Goal: Information Seeking & Learning: Find specific fact

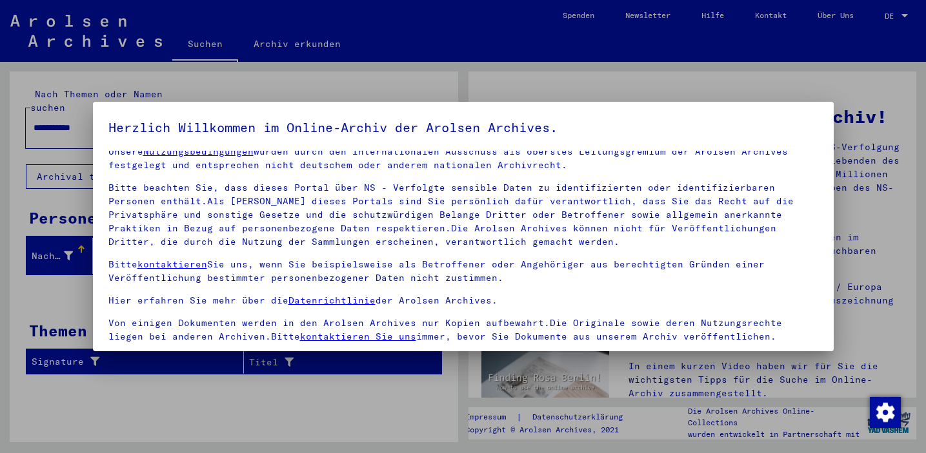
scroll to position [110, 0]
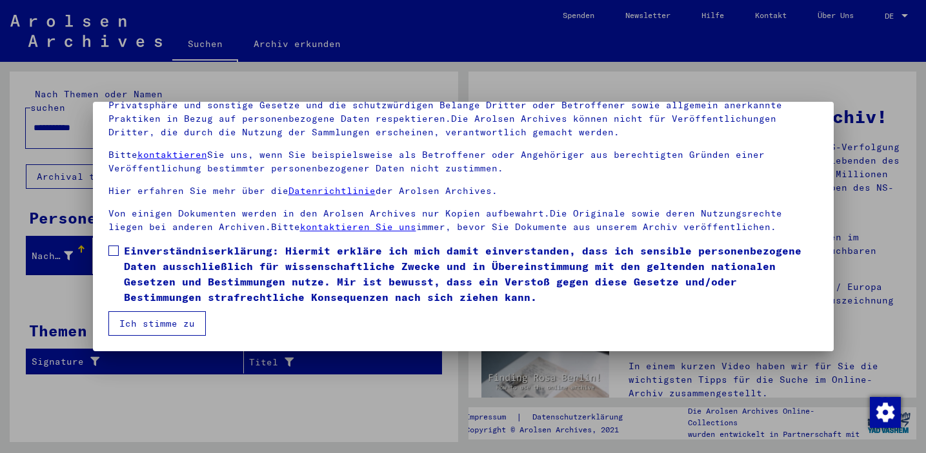
click at [113, 248] on span at bounding box center [113, 251] width 10 height 10
click at [159, 327] on button "Ich stimme zu" at bounding box center [156, 324] width 97 height 25
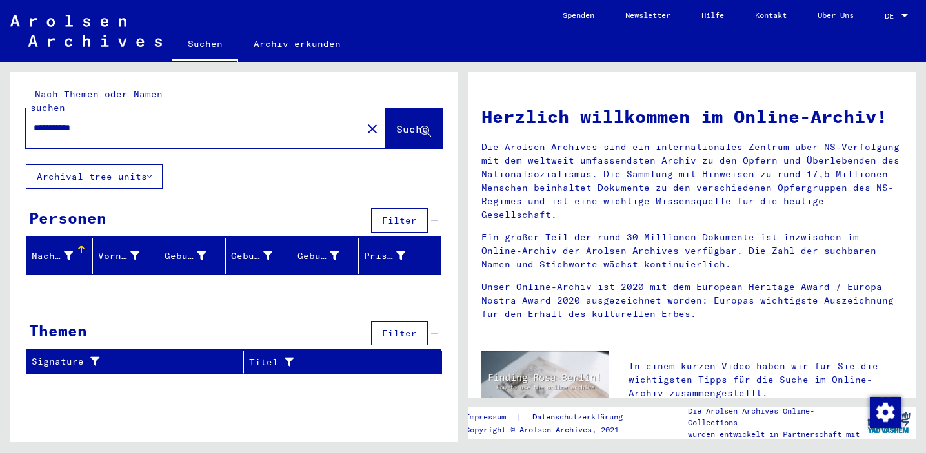
click at [97, 121] on input "**********" at bounding box center [190, 128] width 313 height 14
type input "******"
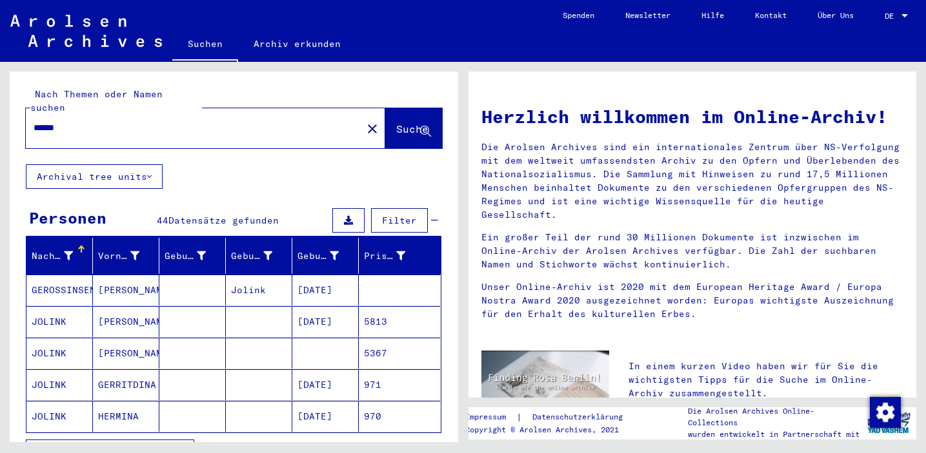
click at [339, 373] on mat-cell "[DATE]" at bounding box center [325, 385] width 66 height 31
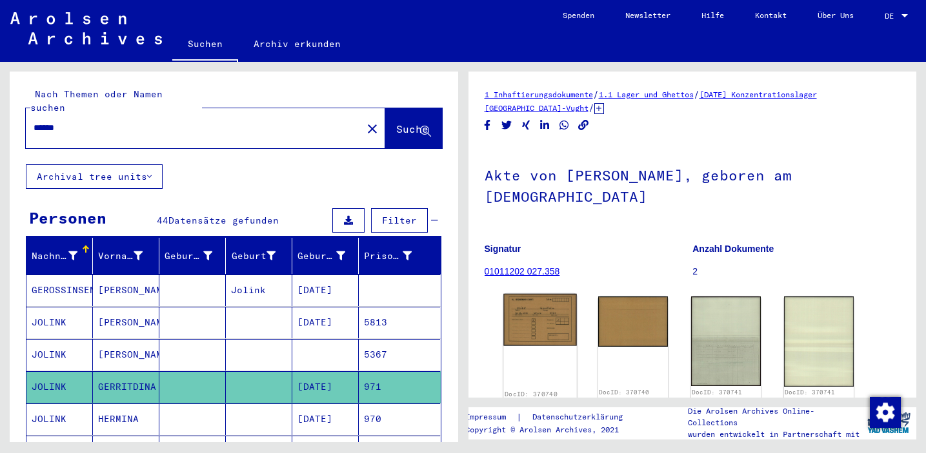
click at [531, 324] on img at bounding box center [540, 320] width 74 height 52
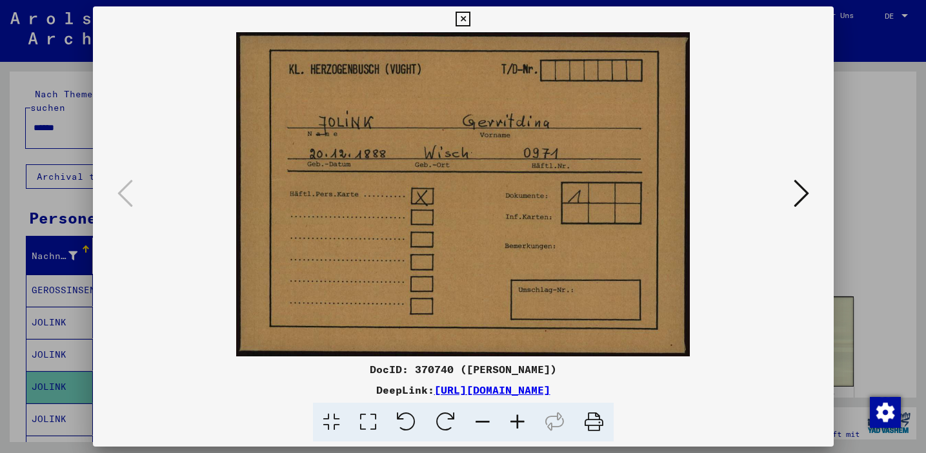
click at [797, 198] on icon at bounding box center [800, 193] width 15 height 31
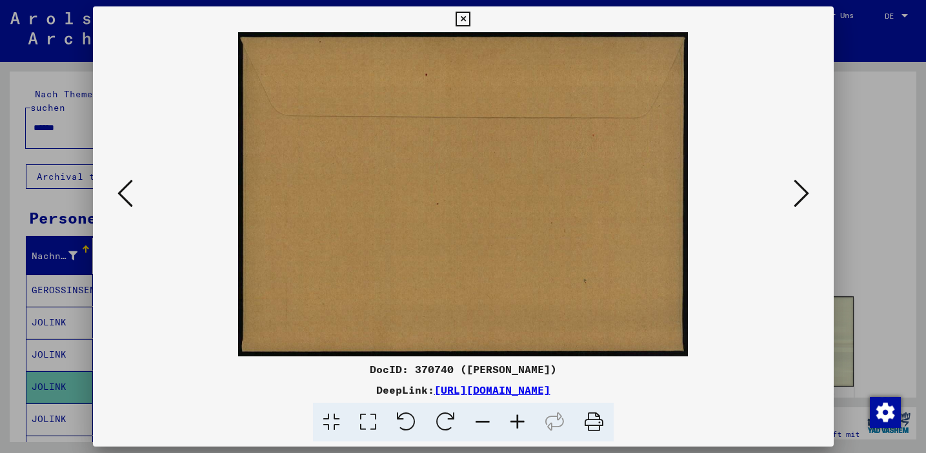
click at [797, 198] on icon at bounding box center [800, 193] width 15 height 31
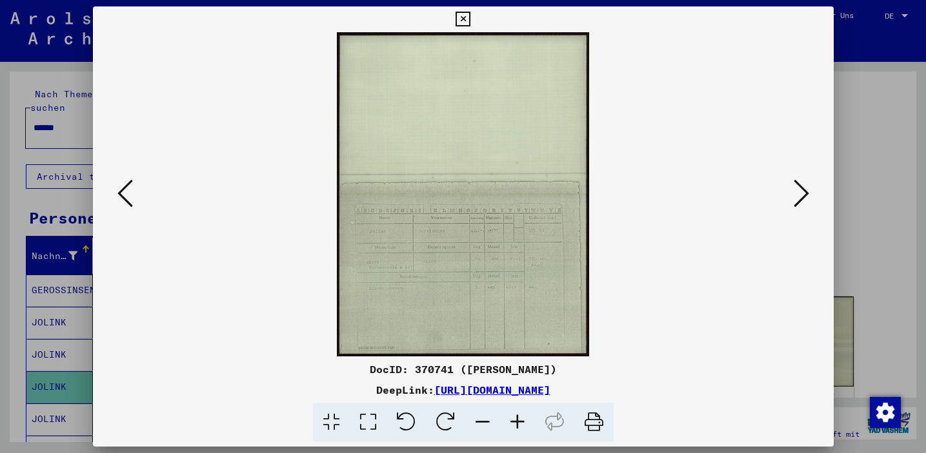
click at [515, 422] on icon at bounding box center [517, 422] width 35 height 39
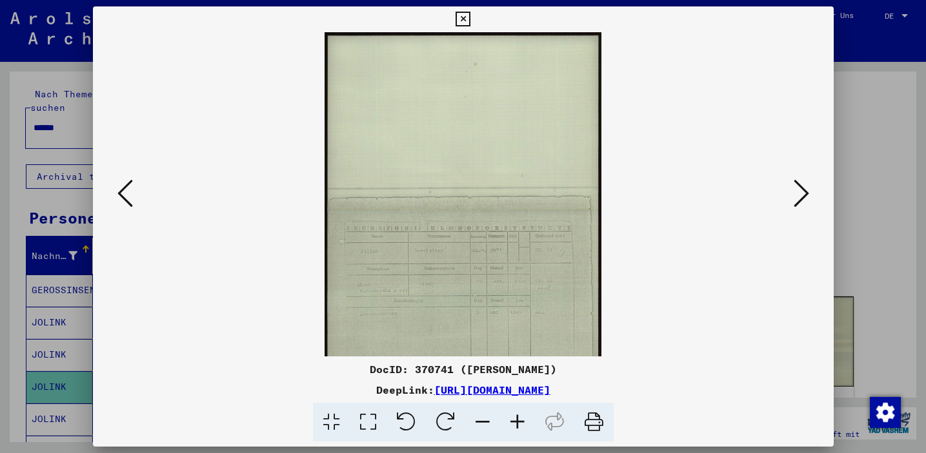
click at [515, 422] on icon at bounding box center [517, 422] width 35 height 39
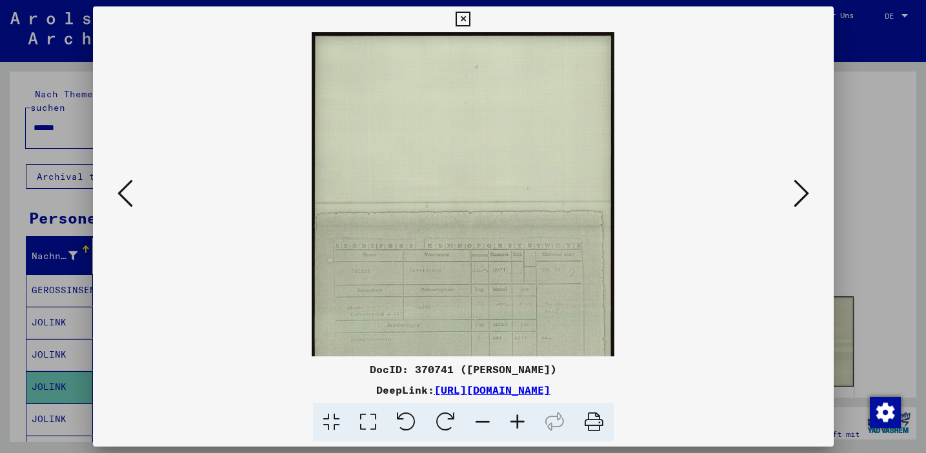
click at [515, 422] on icon at bounding box center [517, 422] width 35 height 39
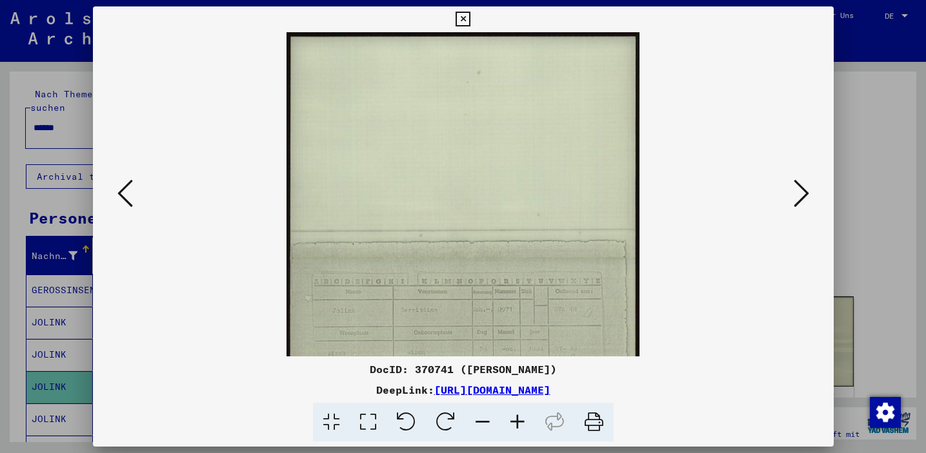
click at [515, 422] on icon at bounding box center [517, 422] width 35 height 39
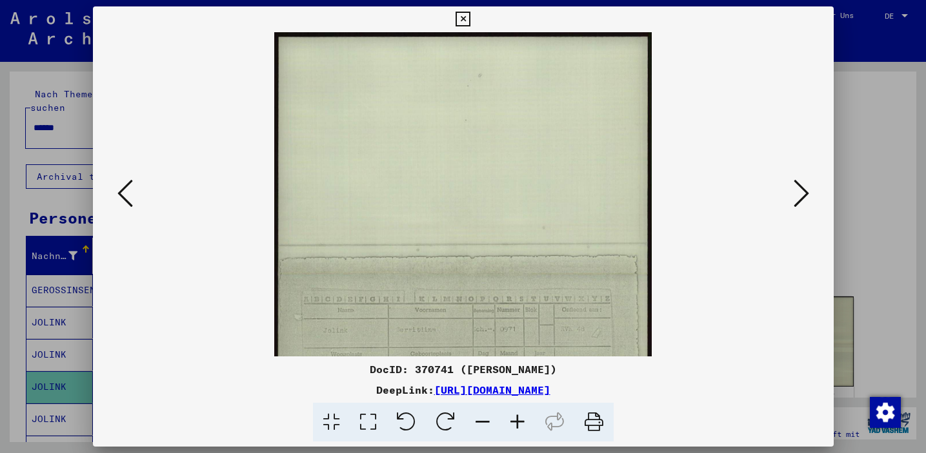
click at [515, 422] on icon at bounding box center [517, 422] width 35 height 39
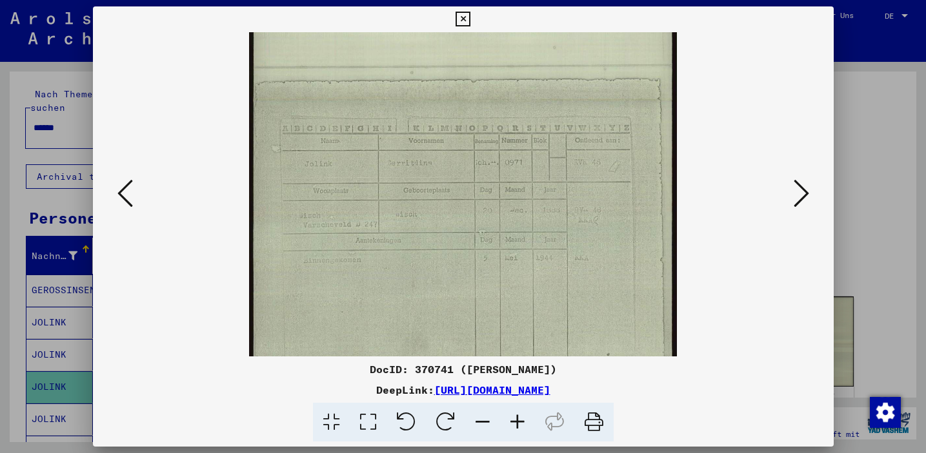
drag, startPoint x: 463, startPoint y: 307, endPoint x: 465, endPoint y: 101, distance: 205.8
click at [465, 101] on img at bounding box center [463, 101] width 428 height 550
click at [464, 15] on icon at bounding box center [462, 19] width 15 height 15
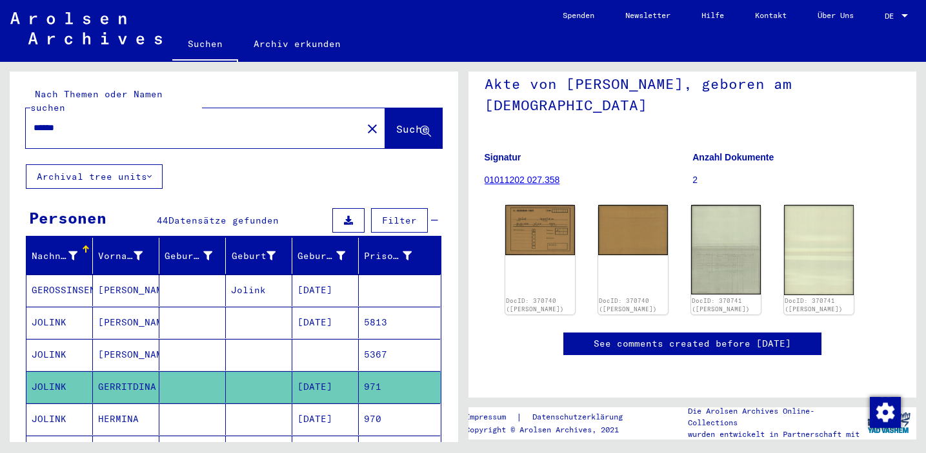
scroll to position [128, 0]
click at [340, 404] on mat-cell "[DATE]" at bounding box center [325, 420] width 66 height 32
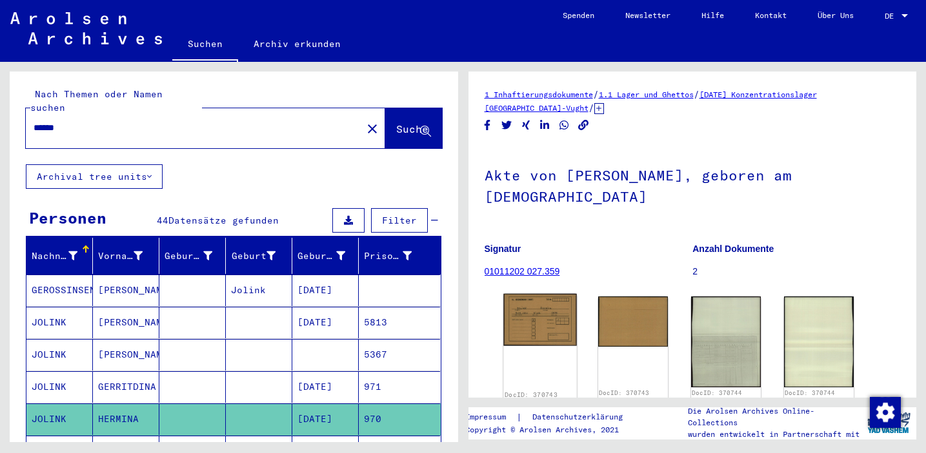
click at [552, 295] on img at bounding box center [540, 320] width 74 height 52
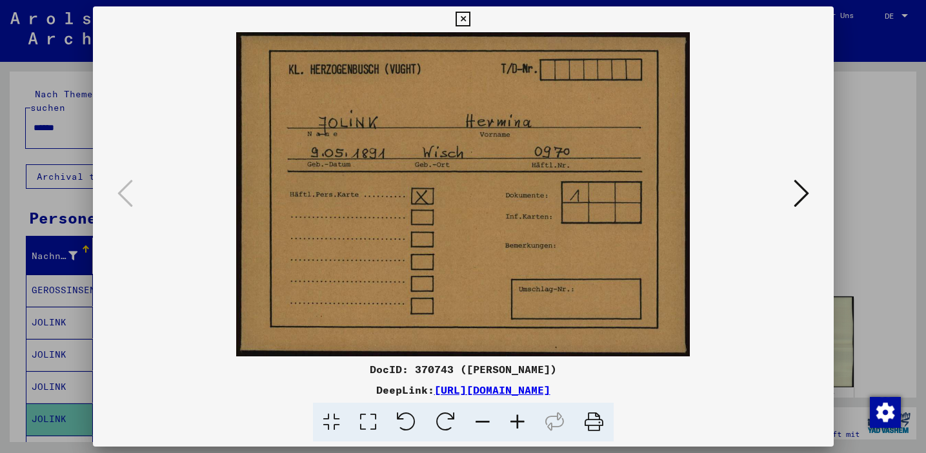
click at [799, 195] on icon at bounding box center [800, 193] width 15 height 31
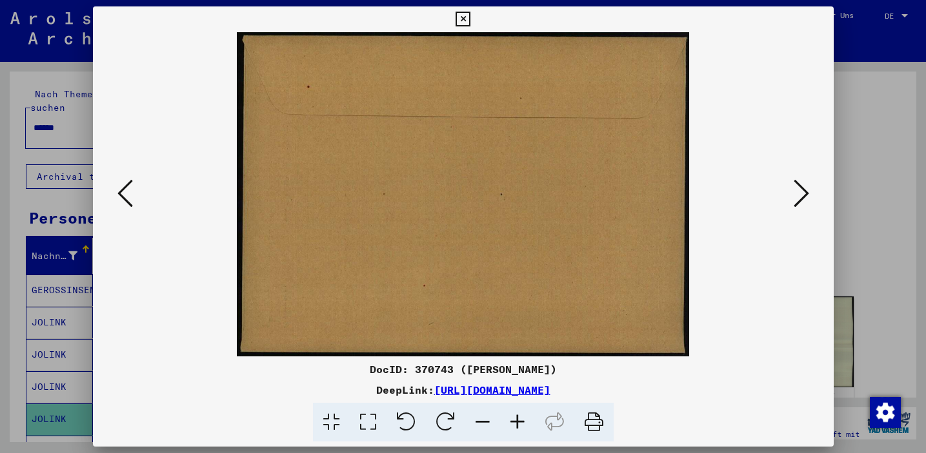
click at [799, 195] on icon at bounding box center [800, 193] width 15 height 31
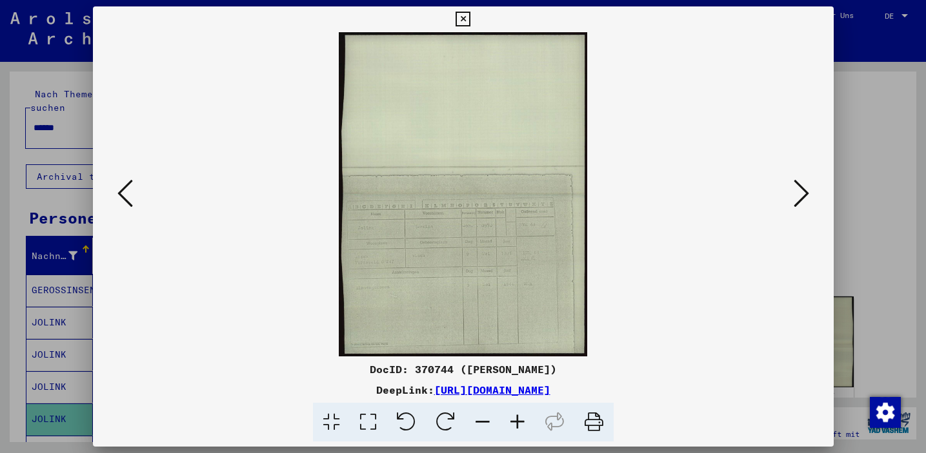
click at [517, 415] on icon at bounding box center [517, 422] width 35 height 39
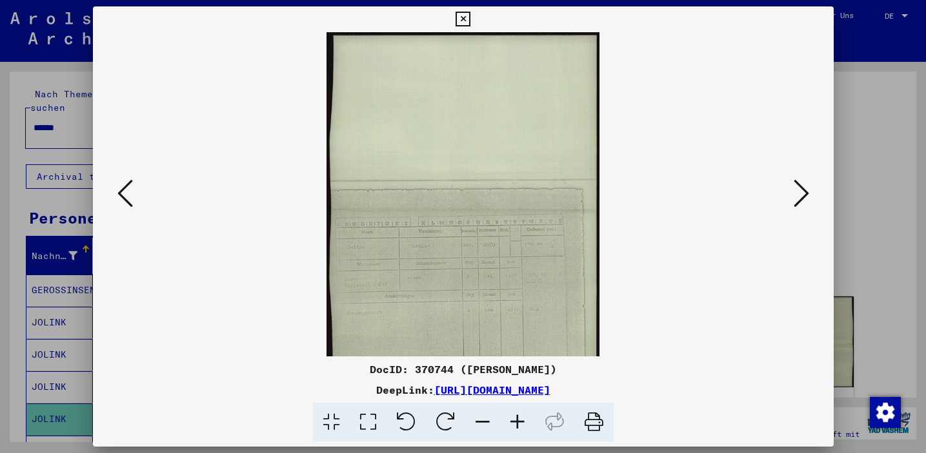
click at [517, 415] on icon at bounding box center [517, 422] width 35 height 39
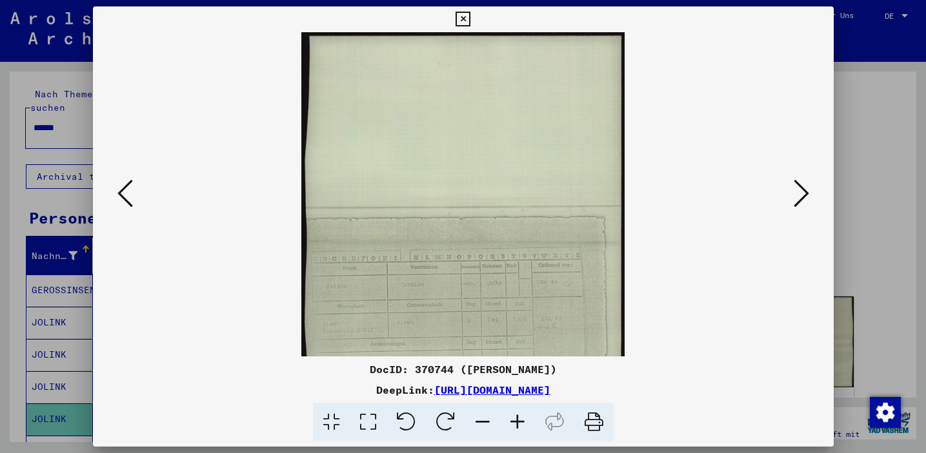
click at [517, 415] on icon at bounding box center [517, 422] width 35 height 39
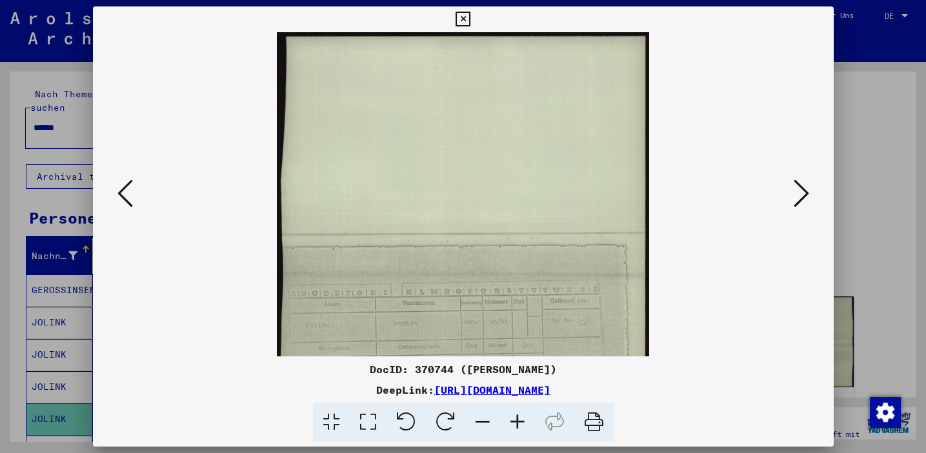
click at [517, 415] on icon at bounding box center [517, 422] width 35 height 39
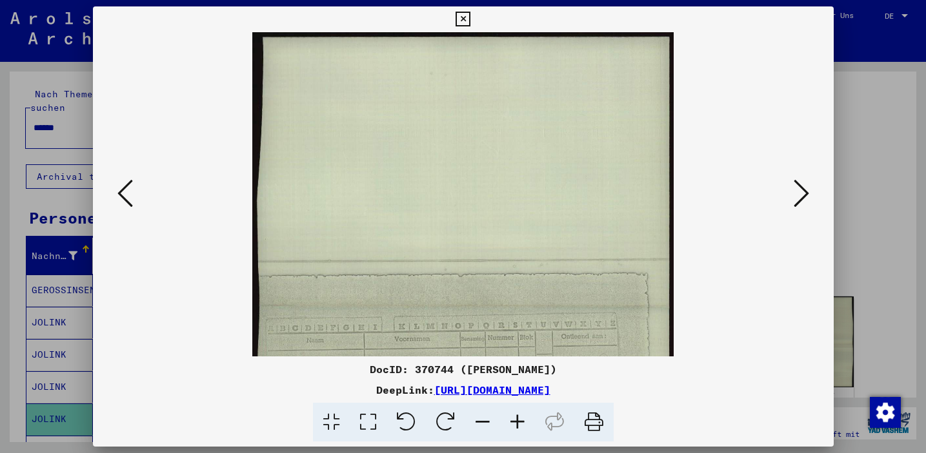
click at [517, 415] on icon at bounding box center [517, 422] width 35 height 39
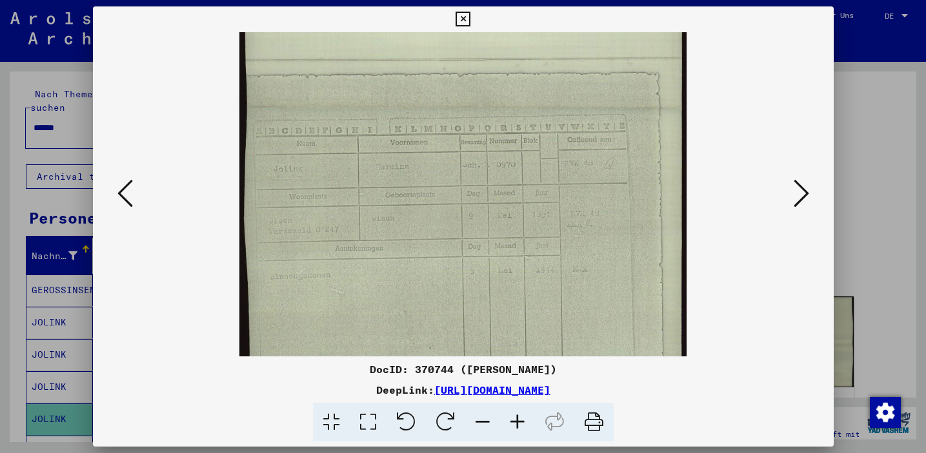
scroll to position [214, 0]
drag, startPoint x: 476, startPoint y: 315, endPoint x: 459, endPoint y: 101, distance: 214.8
click at [459, 101] on img at bounding box center [462, 109] width 446 height 582
click at [464, 17] on icon at bounding box center [462, 19] width 15 height 15
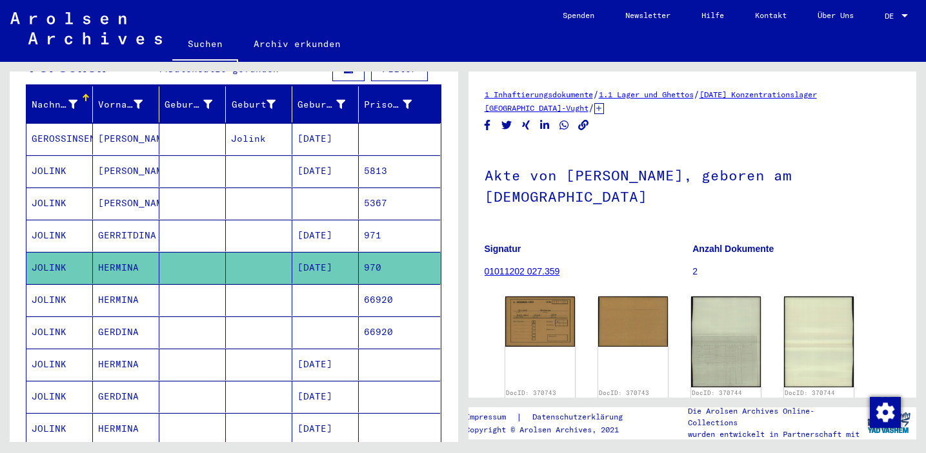
scroll to position [161, 0]
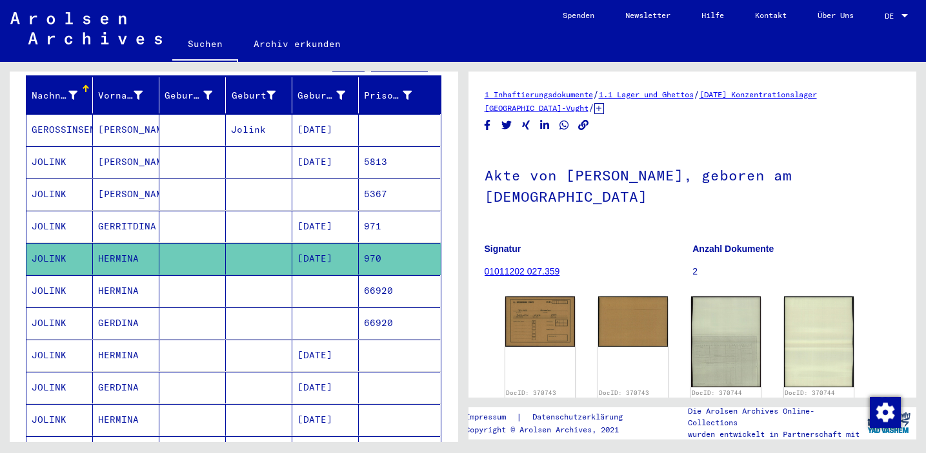
click at [334, 279] on mat-cell at bounding box center [325, 291] width 66 height 32
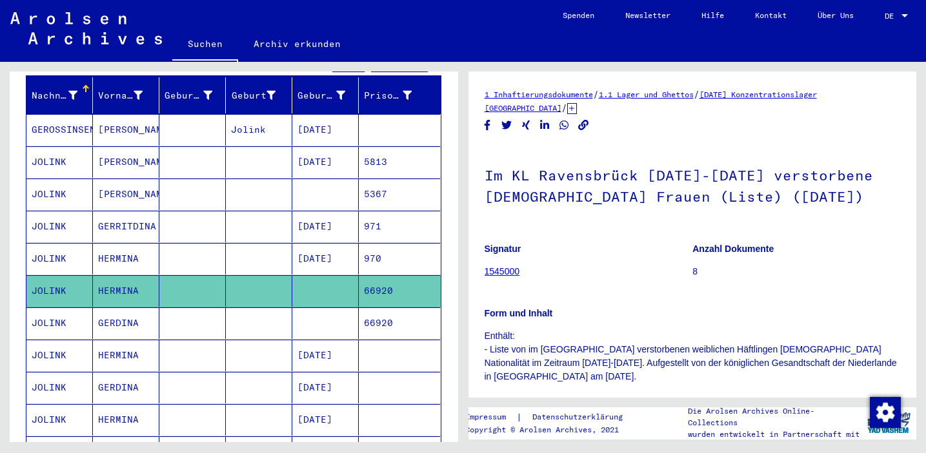
click at [327, 316] on mat-cell at bounding box center [325, 324] width 66 height 32
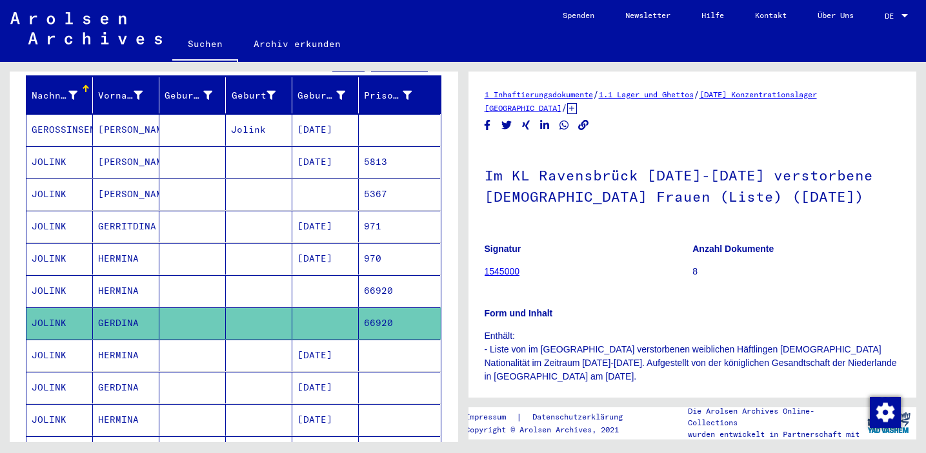
click at [329, 342] on mat-cell "[DATE]" at bounding box center [325, 356] width 66 height 32
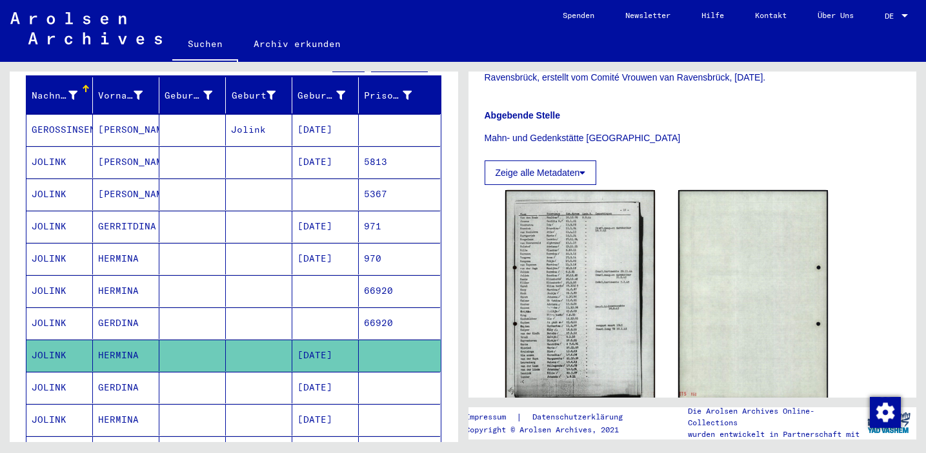
scroll to position [386, 0]
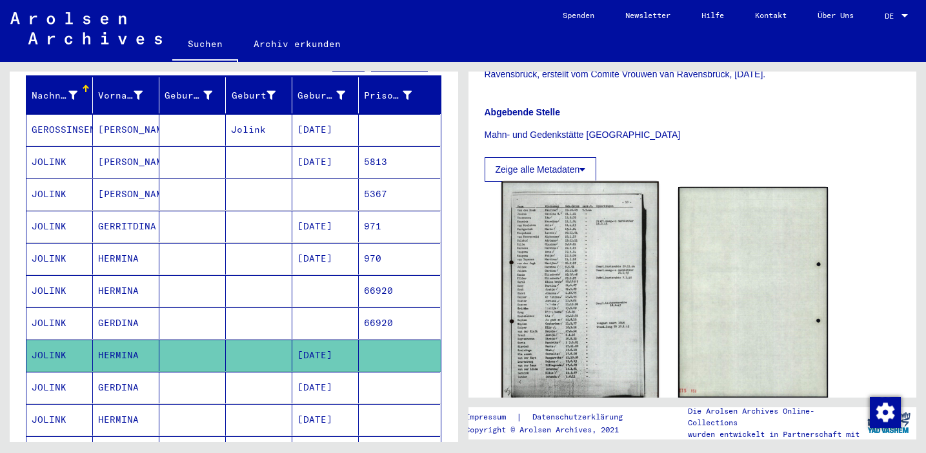
click at [583, 275] on img at bounding box center [579, 292] width 157 height 221
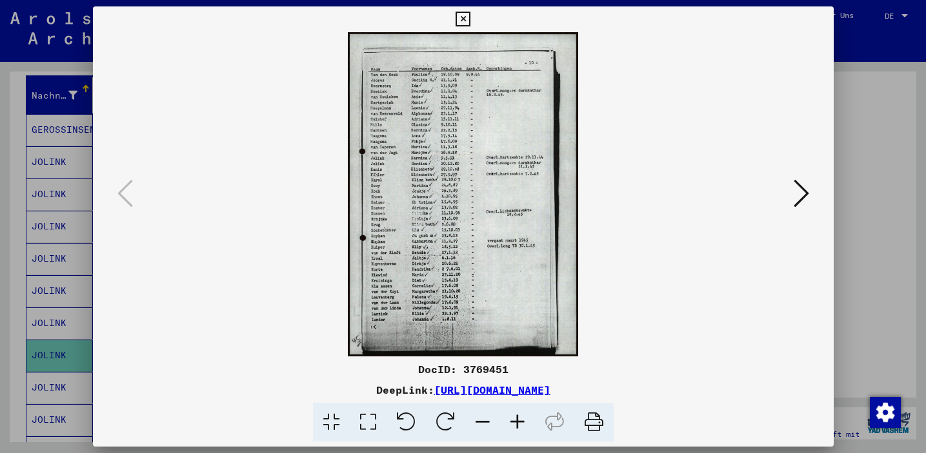
click at [513, 418] on icon at bounding box center [517, 422] width 35 height 39
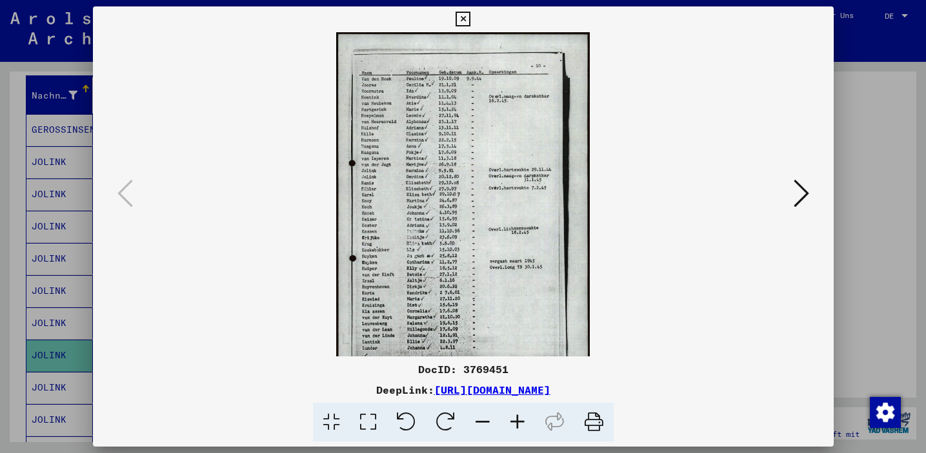
click at [513, 418] on icon at bounding box center [517, 422] width 35 height 39
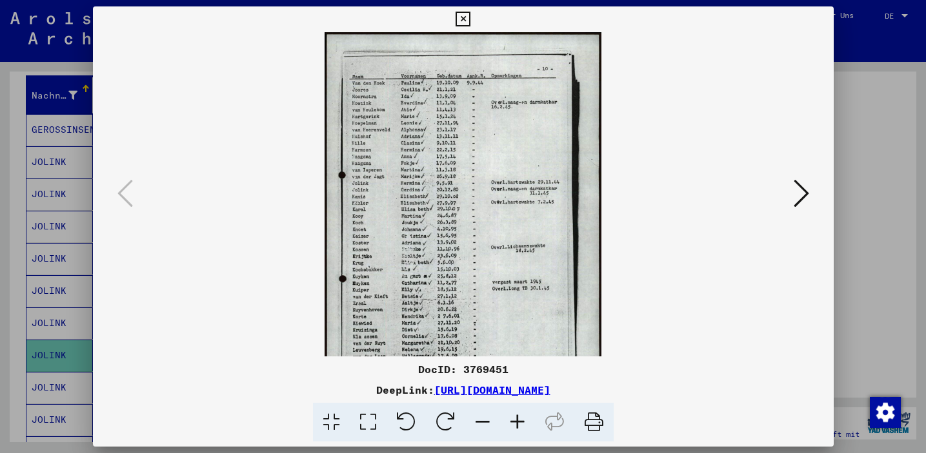
click at [513, 418] on icon at bounding box center [517, 422] width 35 height 39
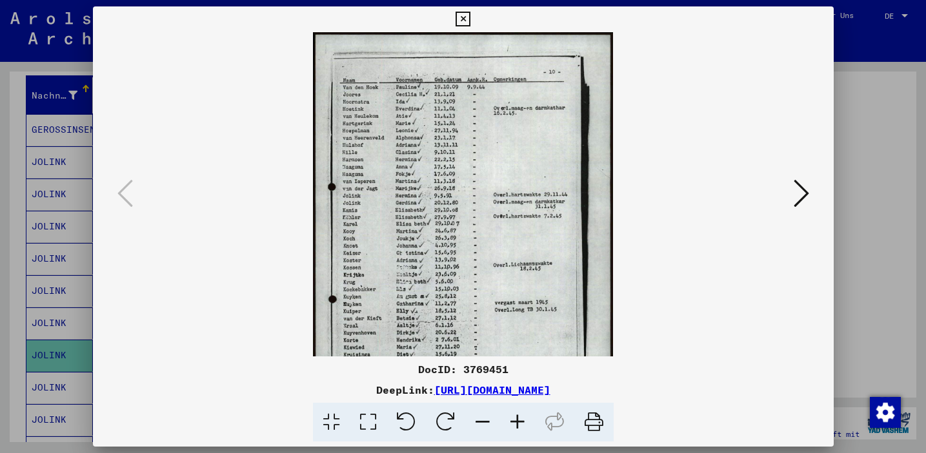
click at [513, 418] on icon at bounding box center [517, 422] width 35 height 39
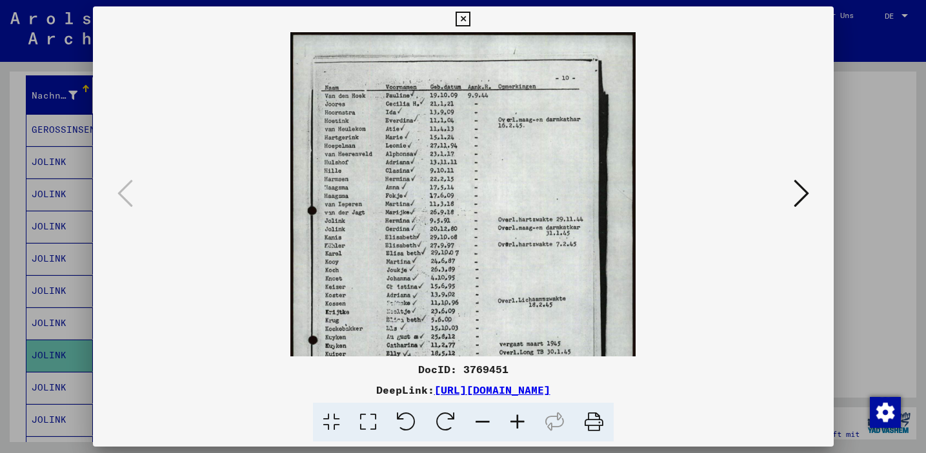
click at [513, 418] on icon at bounding box center [517, 422] width 35 height 39
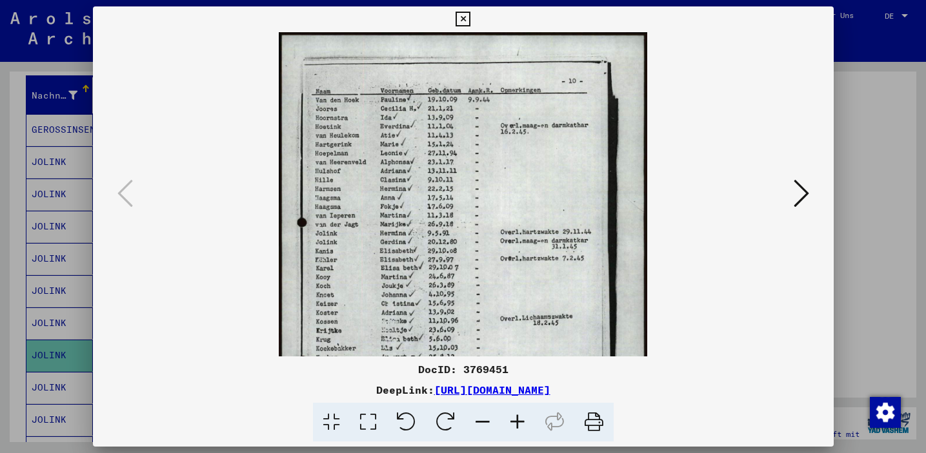
click at [513, 418] on icon at bounding box center [517, 422] width 35 height 39
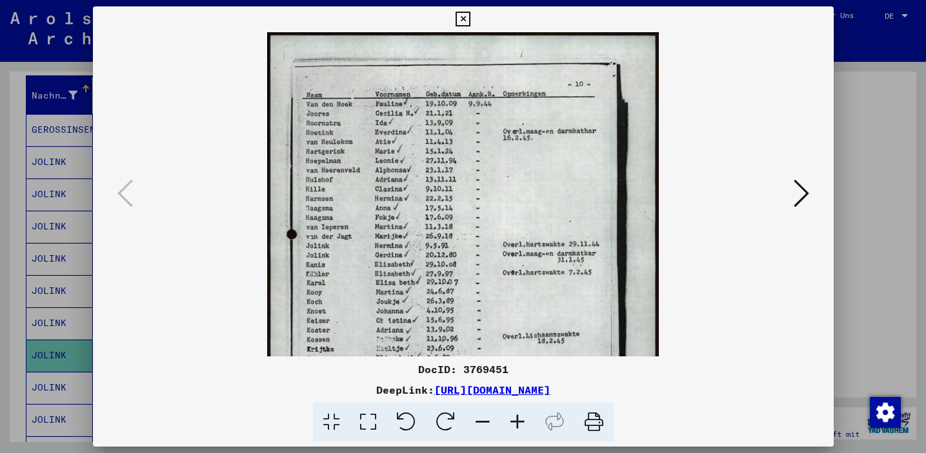
click at [459, 16] on icon at bounding box center [462, 19] width 15 height 15
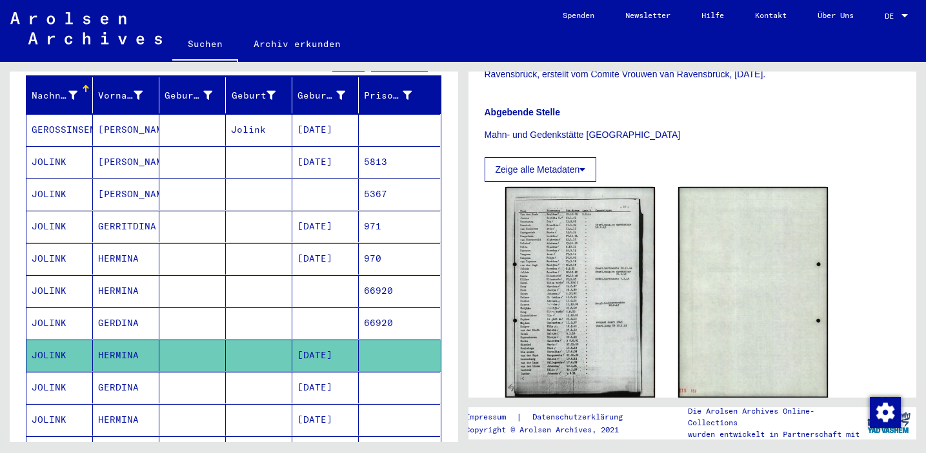
click at [341, 377] on mat-cell "[DATE]" at bounding box center [325, 388] width 66 height 32
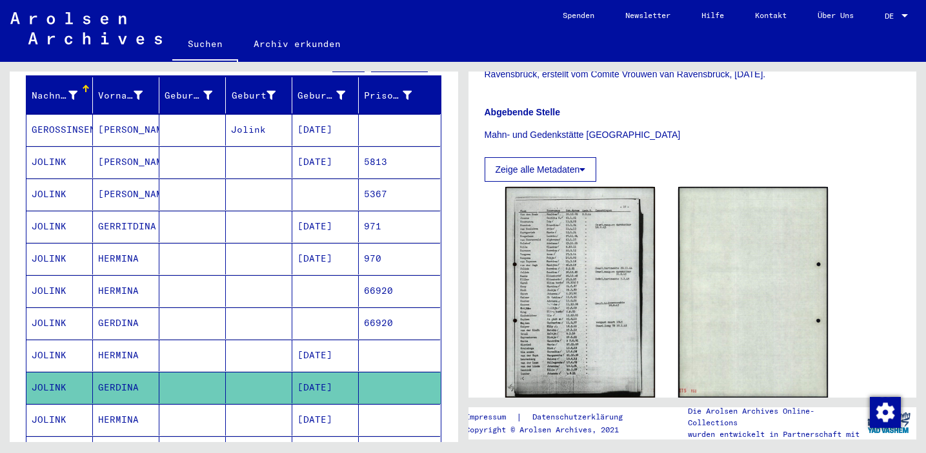
click at [344, 404] on mat-cell "[DATE]" at bounding box center [325, 420] width 66 height 32
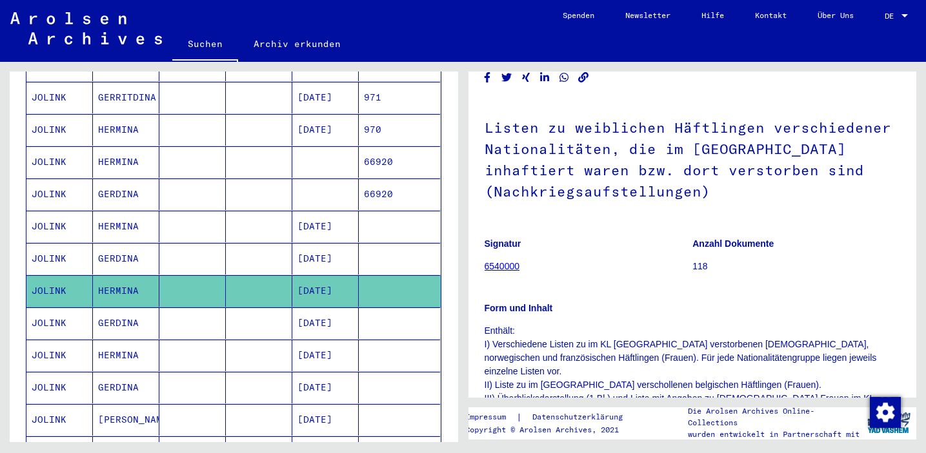
scroll to position [291, 0]
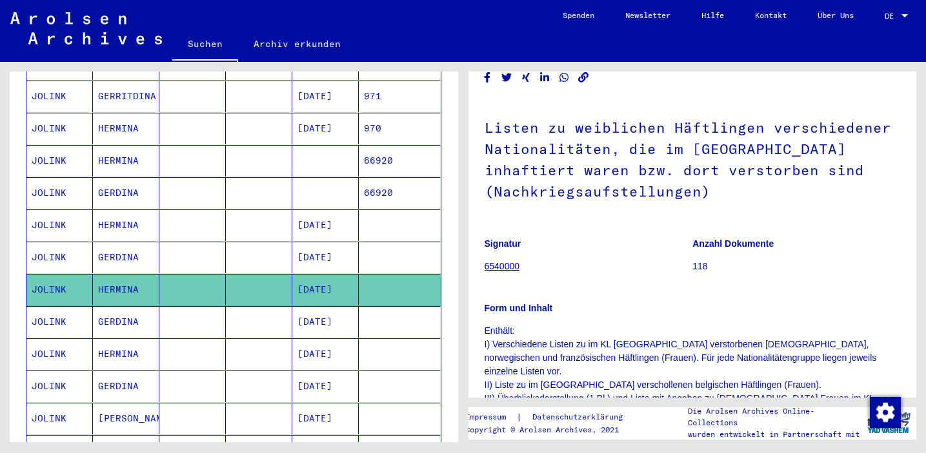
click at [326, 210] on mat-cell "[DATE]" at bounding box center [325, 226] width 66 height 32
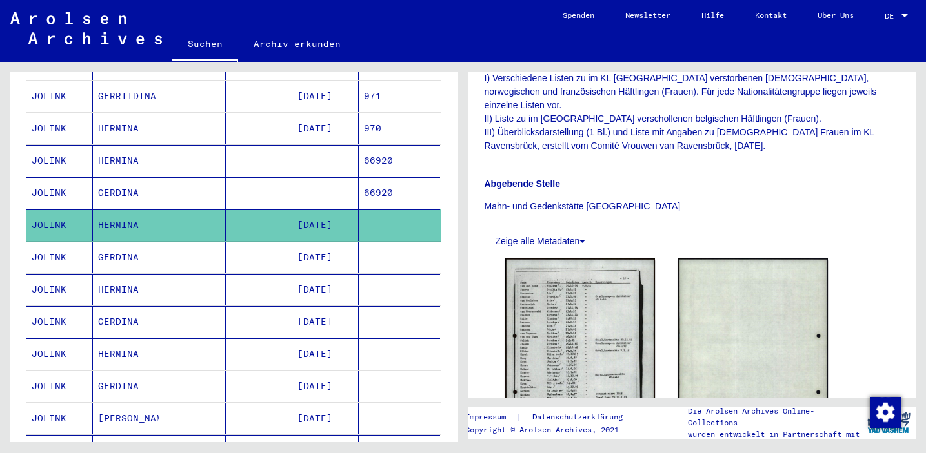
scroll to position [315, 0]
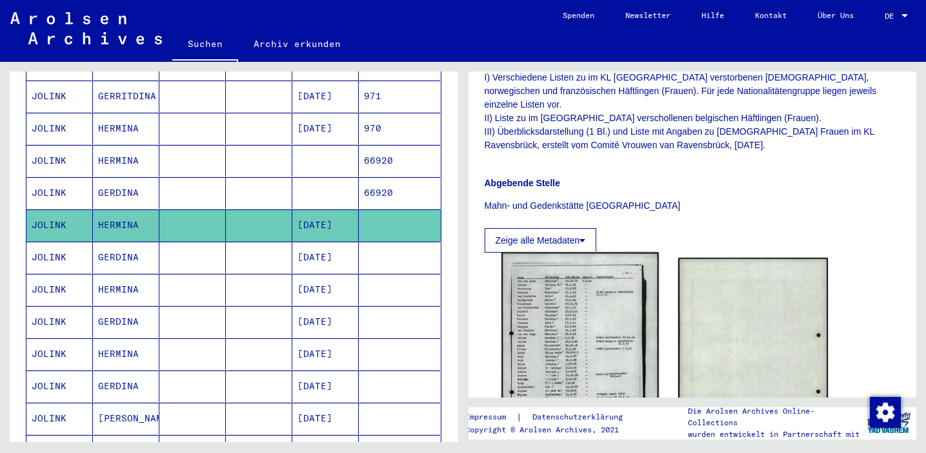
click at [558, 328] on img at bounding box center [579, 363] width 157 height 221
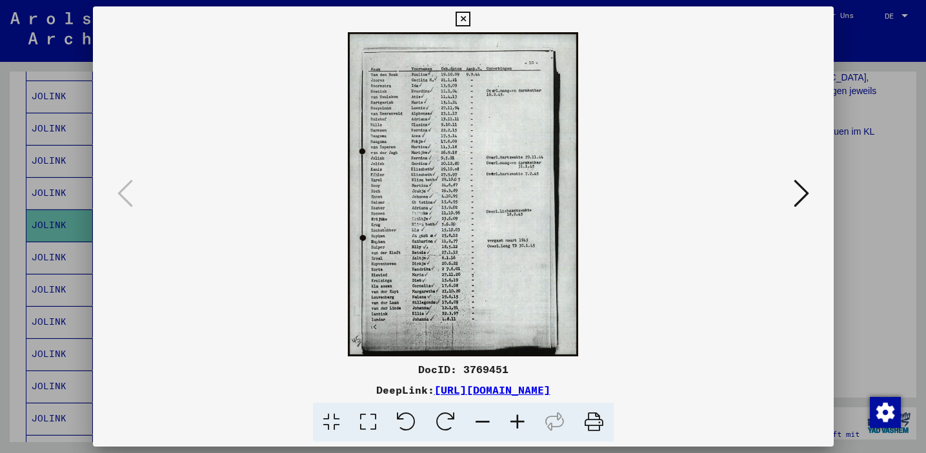
click at [515, 422] on icon at bounding box center [517, 422] width 35 height 39
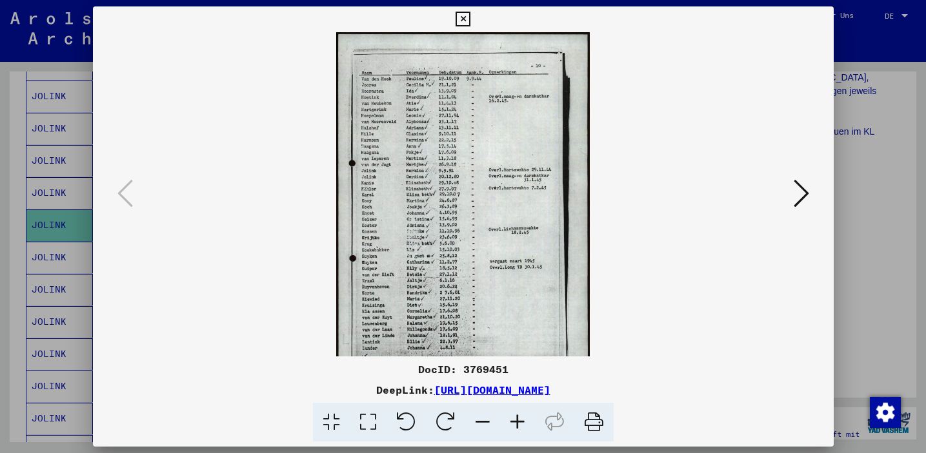
click at [515, 422] on icon at bounding box center [517, 422] width 35 height 39
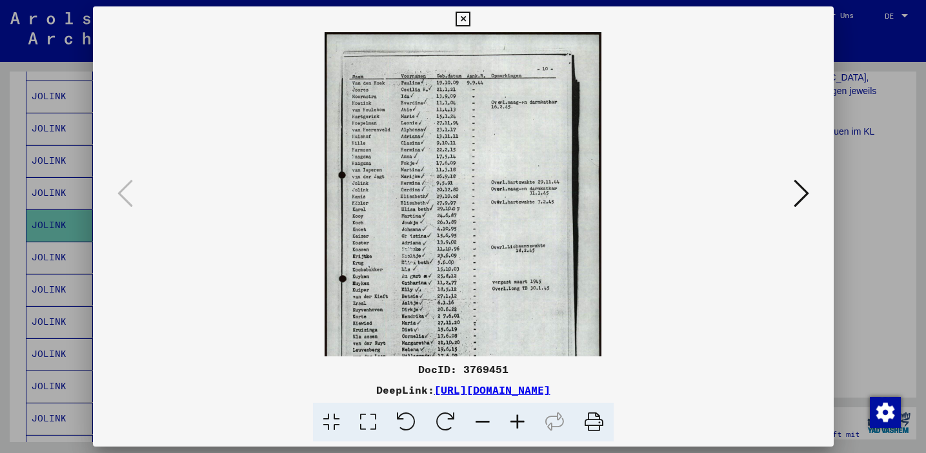
click at [515, 422] on icon at bounding box center [517, 422] width 35 height 39
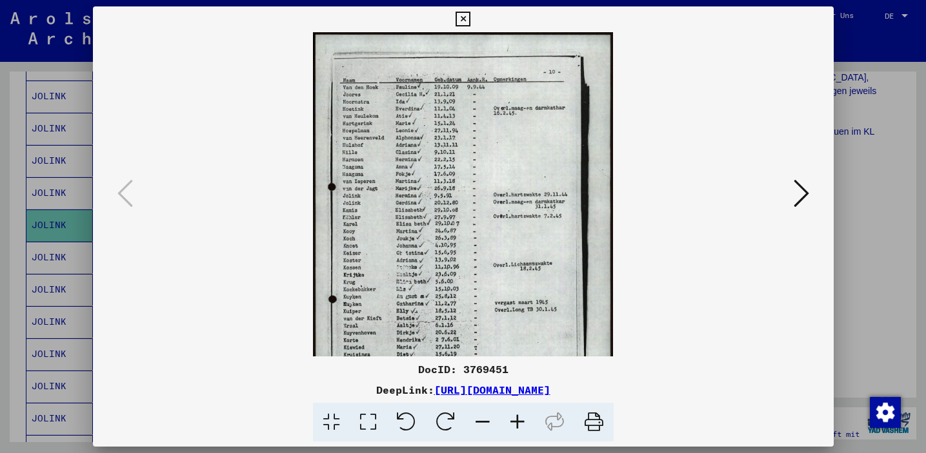
click at [515, 422] on icon at bounding box center [517, 422] width 35 height 39
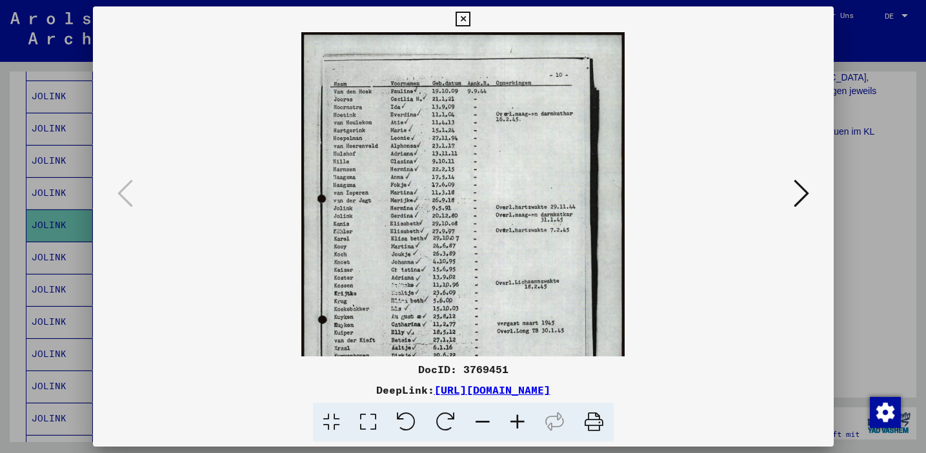
click at [515, 422] on icon at bounding box center [517, 422] width 35 height 39
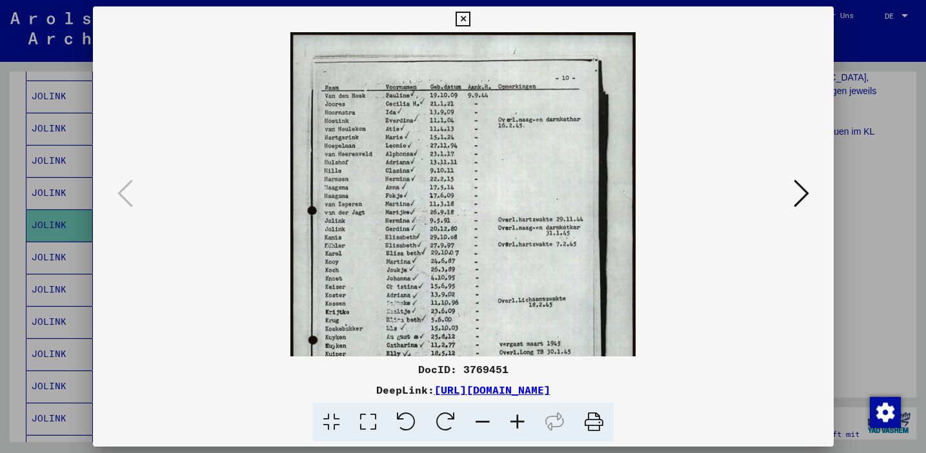
click at [462, 19] on icon at bounding box center [462, 19] width 15 height 15
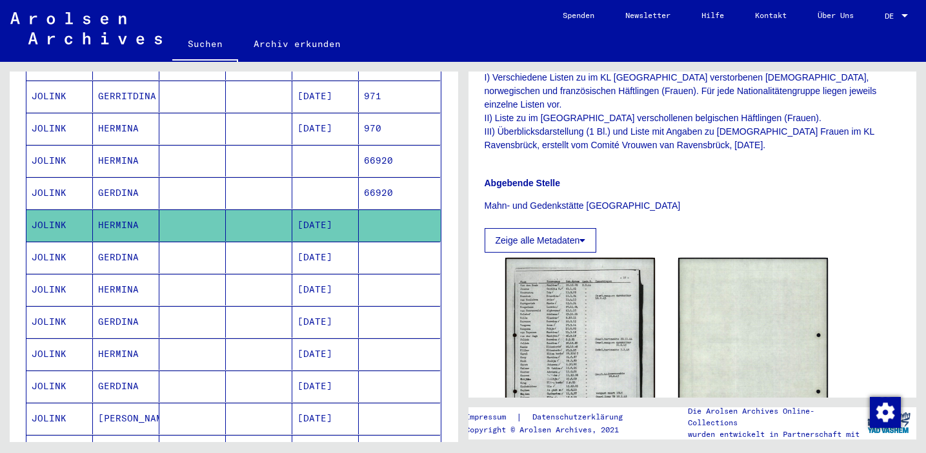
click at [332, 242] on mat-cell "[DATE]" at bounding box center [325, 258] width 66 height 32
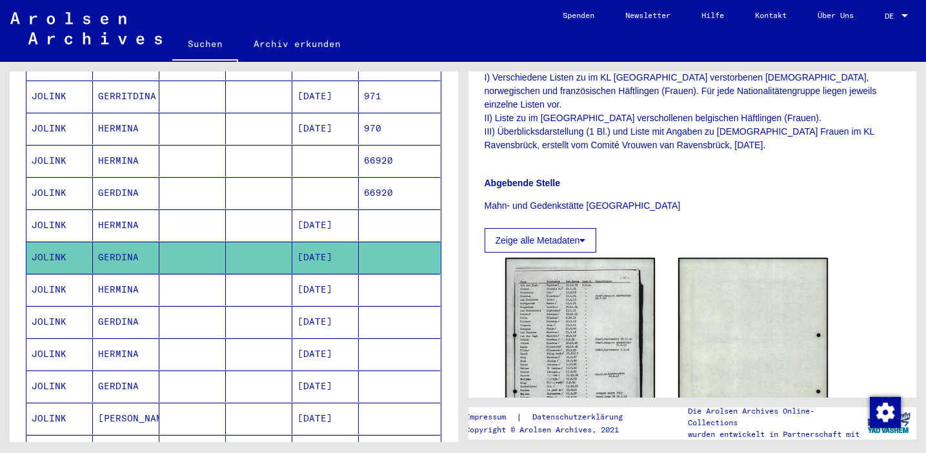
click at [337, 277] on mat-cell "[DATE]" at bounding box center [325, 290] width 66 height 32
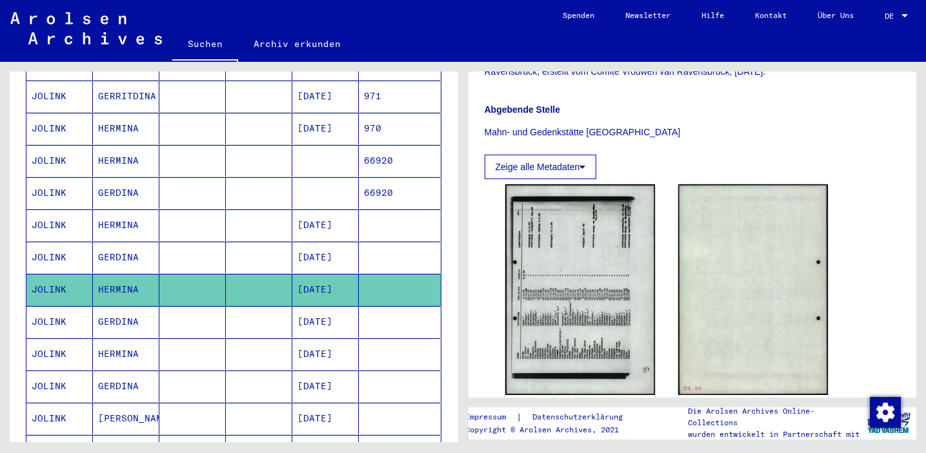
scroll to position [389, 0]
click at [599, 288] on img at bounding box center [580, 289] width 150 height 210
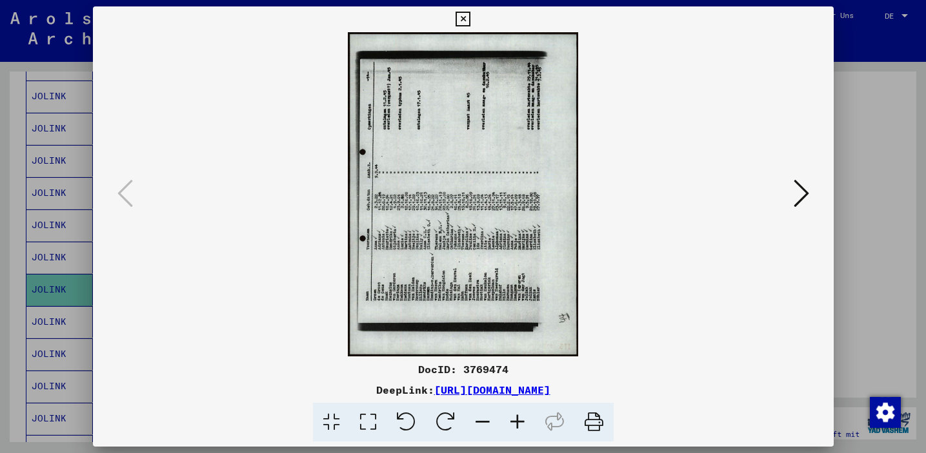
click at [445, 424] on icon at bounding box center [445, 422] width 39 height 39
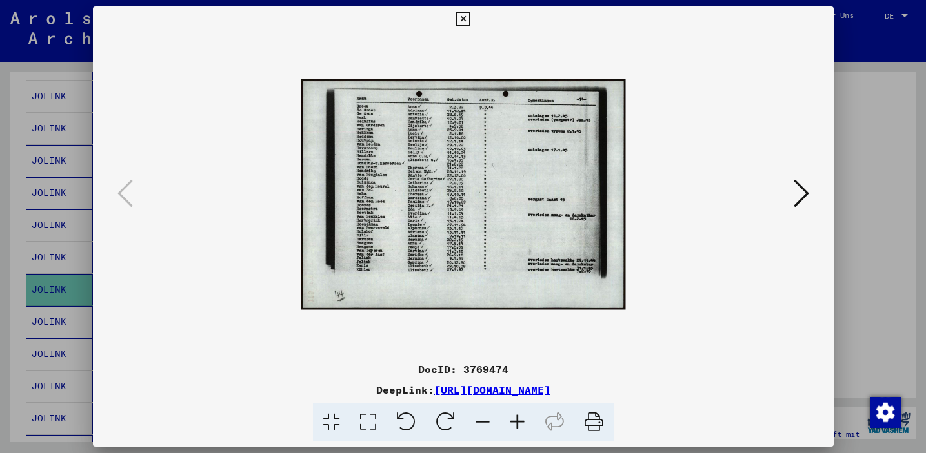
click at [519, 418] on icon at bounding box center [517, 422] width 35 height 39
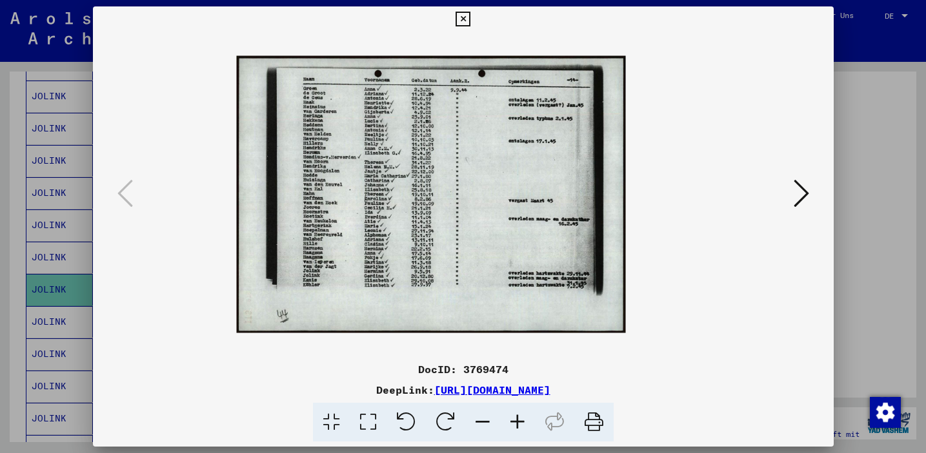
click at [519, 418] on icon at bounding box center [517, 422] width 35 height 39
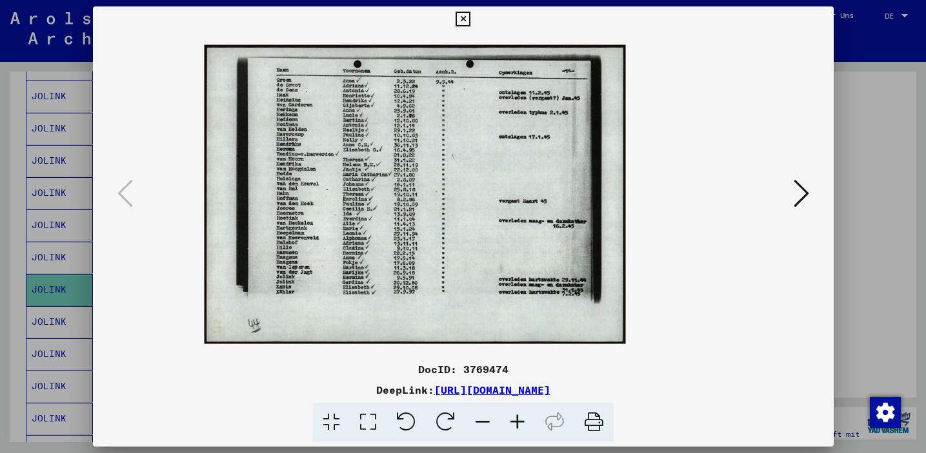
click at [519, 418] on icon at bounding box center [517, 422] width 35 height 39
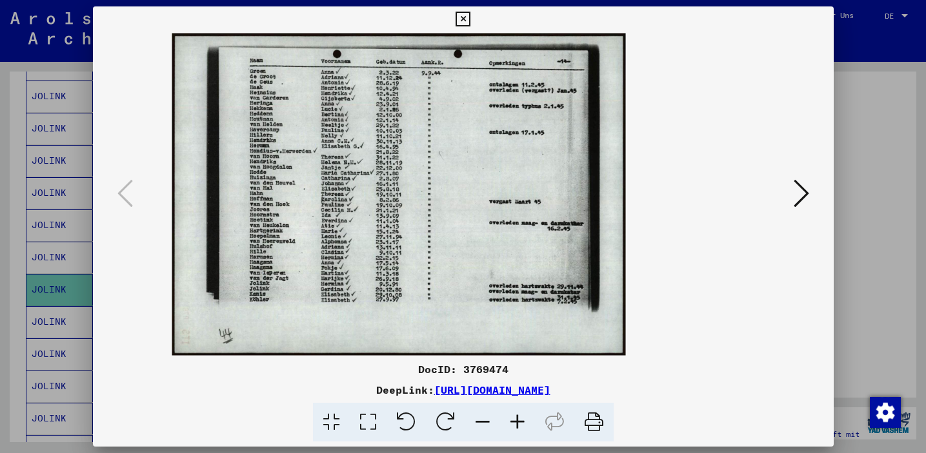
click at [519, 418] on icon at bounding box center [517, 422] width 35 height 39
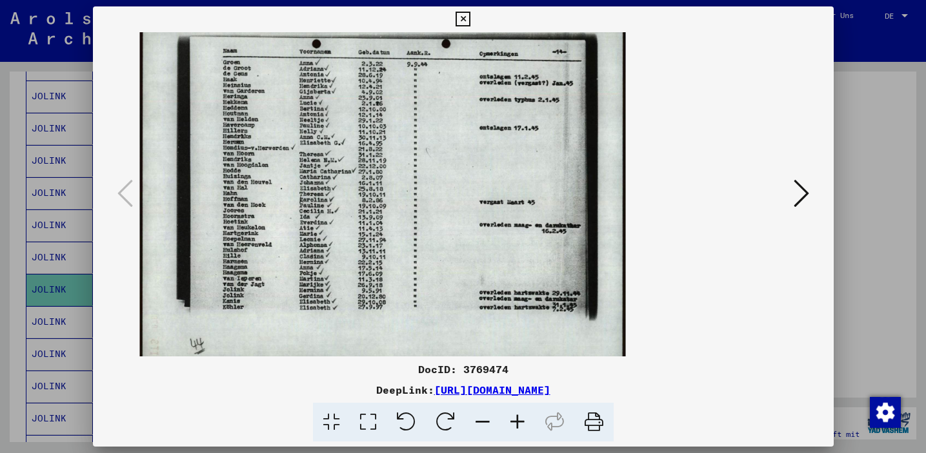
click at [519, 418] on icon at bounding box center [517, 422] width 35 height 39
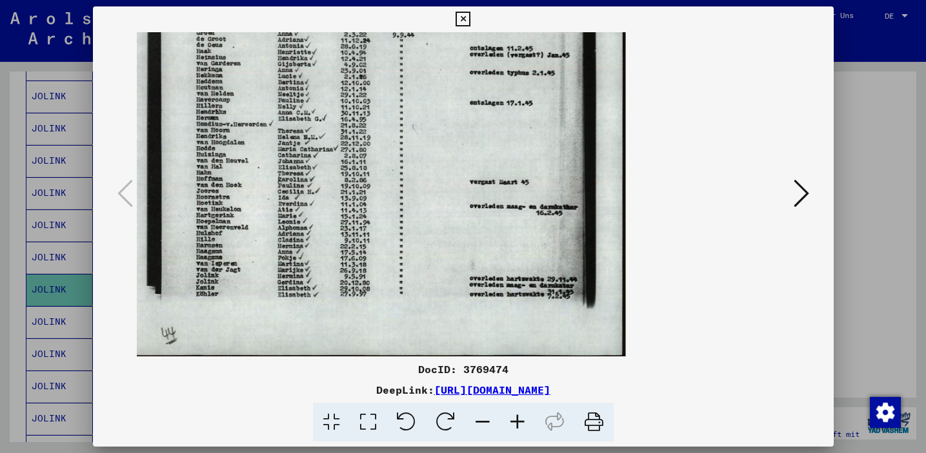
scroll to position [0, 0]
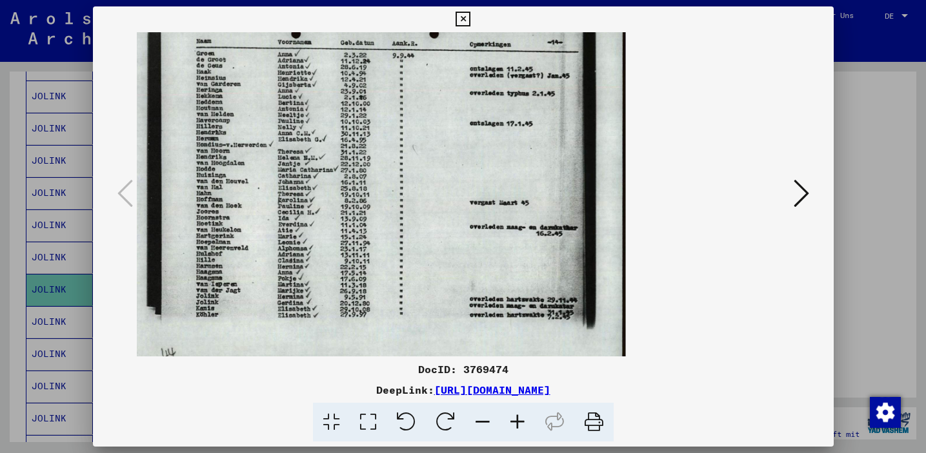
drag, startPoint x: 320, startPoint y: 274, endPoint x: 370, endPoint y: 302, distance: 57.8
click at [371, 289] on img at bounding box center [366, 194] width 518 height 369
click at [460, 20] on icon at bounding box center [462, 19] width 15 height 15
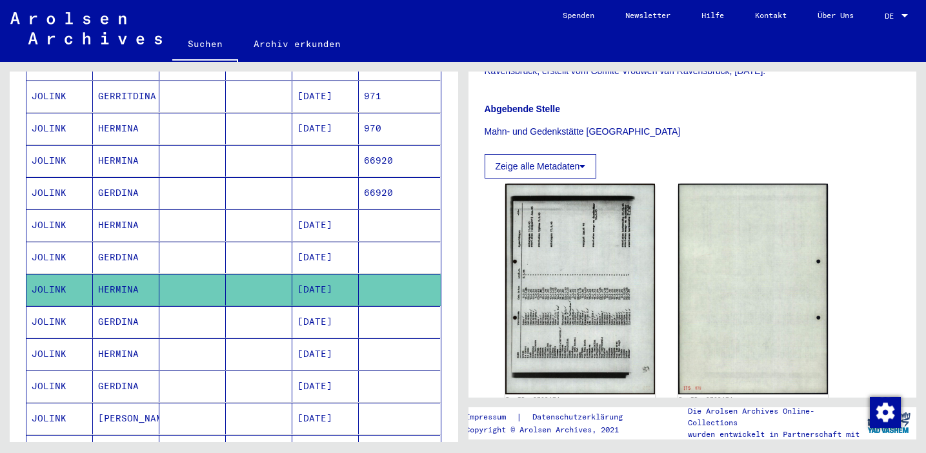
click at [328, 308] on mat-cell "[DATE]" at bounding box center [325, 322] width 66 height 32
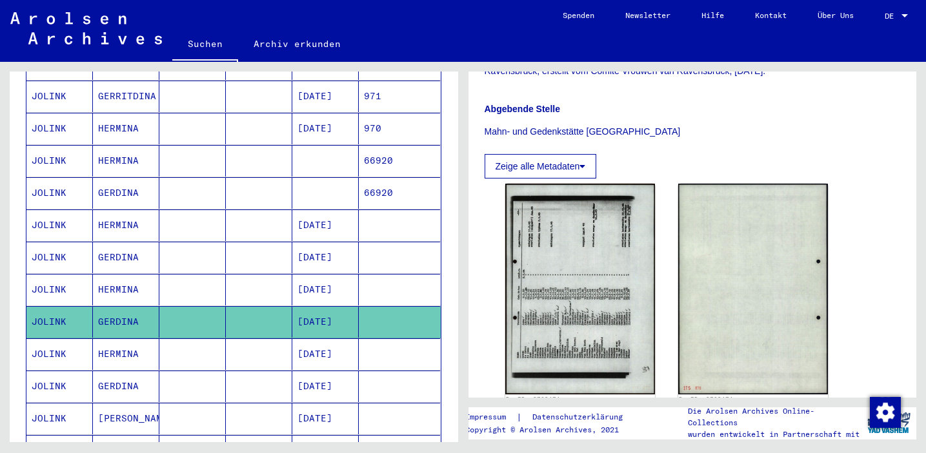
click at [331, 339] on mat-cell "[DATE]" at bounding box center [325, 355] width 66 height 32
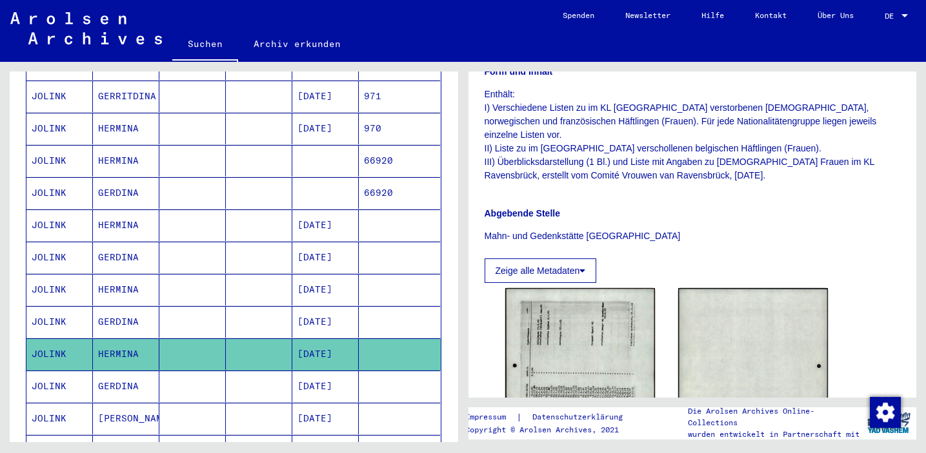
scroll to position [388, 0]
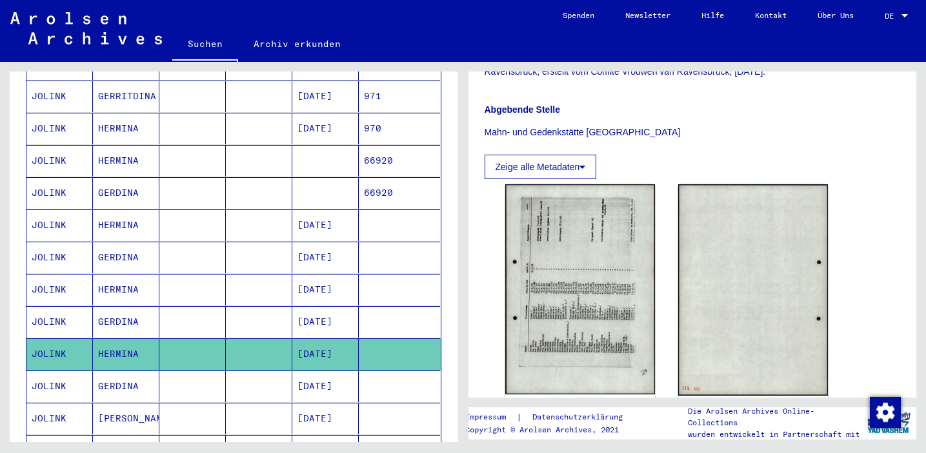
click at [341, 373] on mat-cell "[DATE]" at bounding box center [325, 387] width 66 height 32
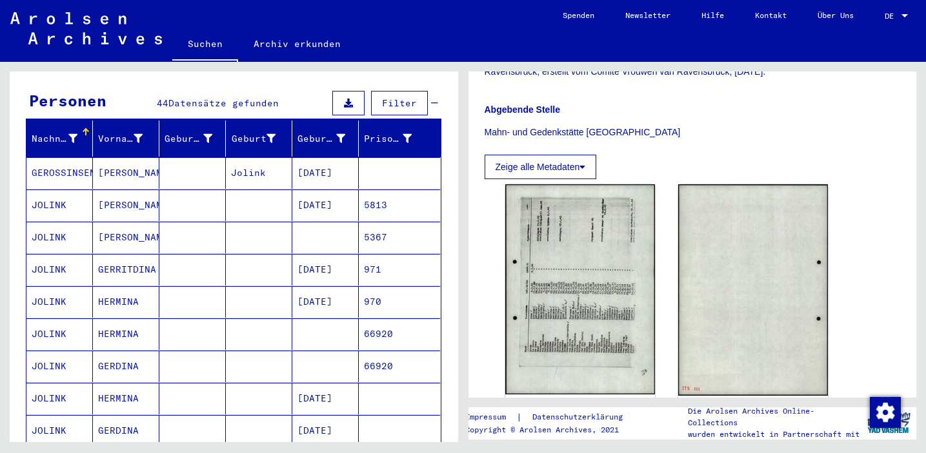
scroll to position [123, 0]
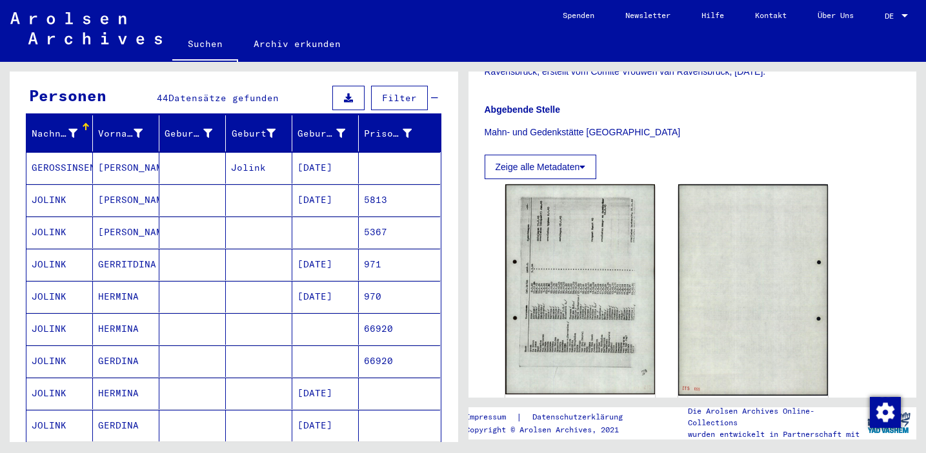
click at [332, 249] on mat-cell "[DATE]" at bounding box center [325, 265] width 66 height 32
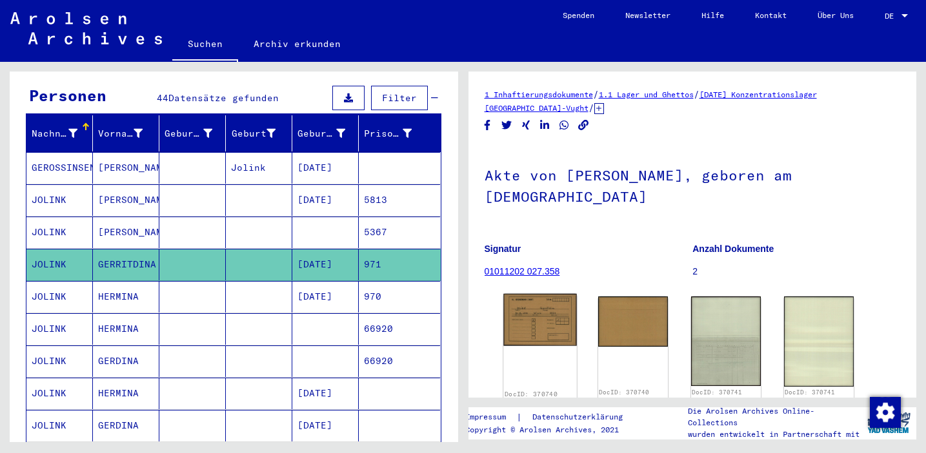
click at [522, 313] on img at bounding box center [540, 320] width 74 height 52
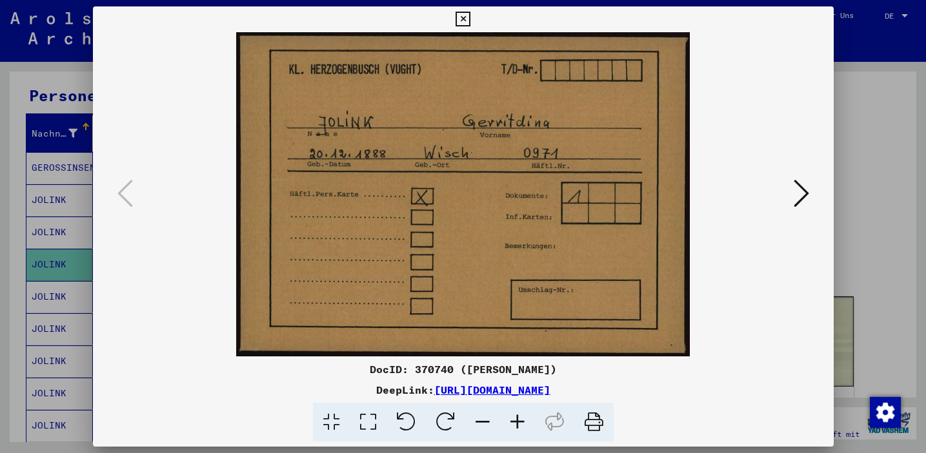
click at [802, 193] on icon at bounding box center [800, 193] width 15 height 31
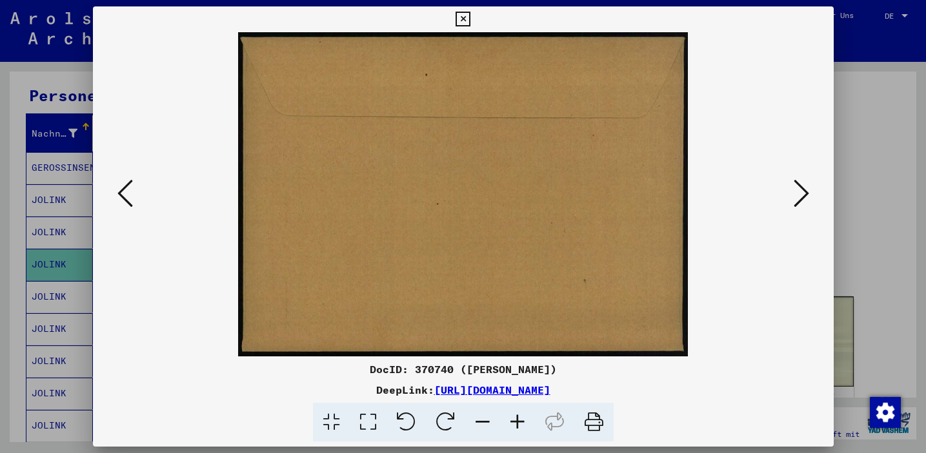
click at [802, 193] on icon at bounding box center [800, 193] width 15 height 31
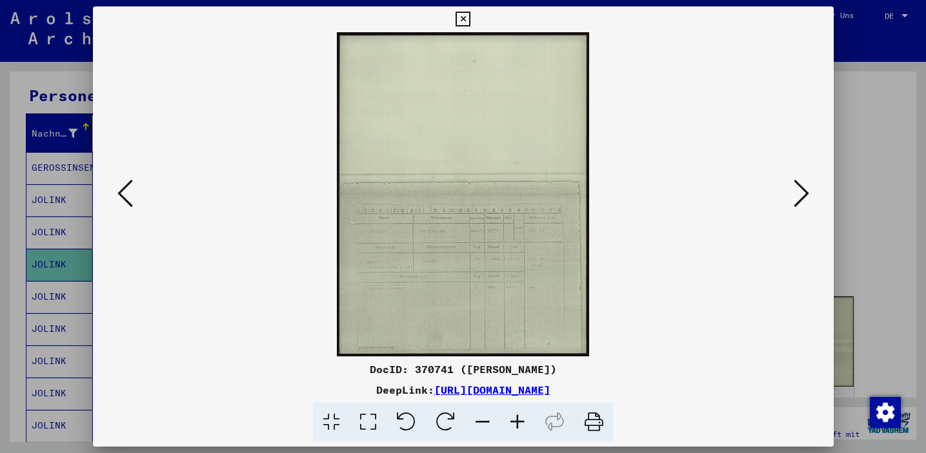
click at [515, 416] on icon at bounding box center [517, 422] width 35 height 39
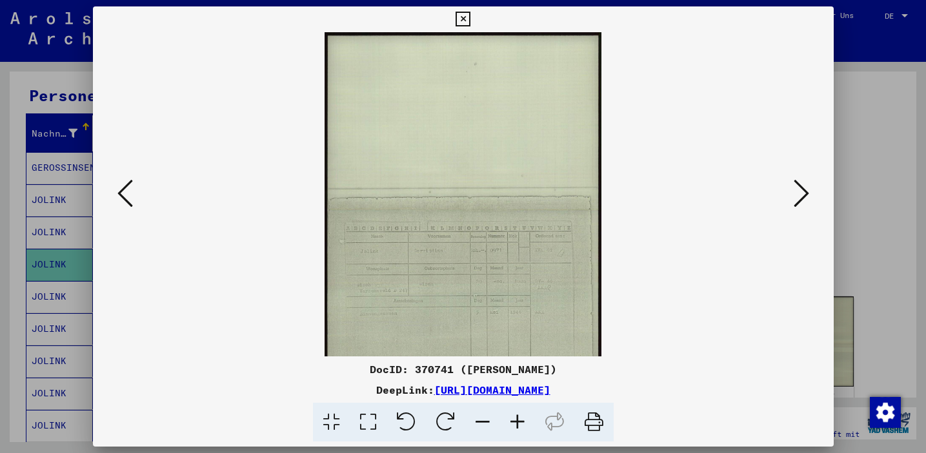
click at [515, 416] on icon at bounding box center [517, 422] width 35 height 39
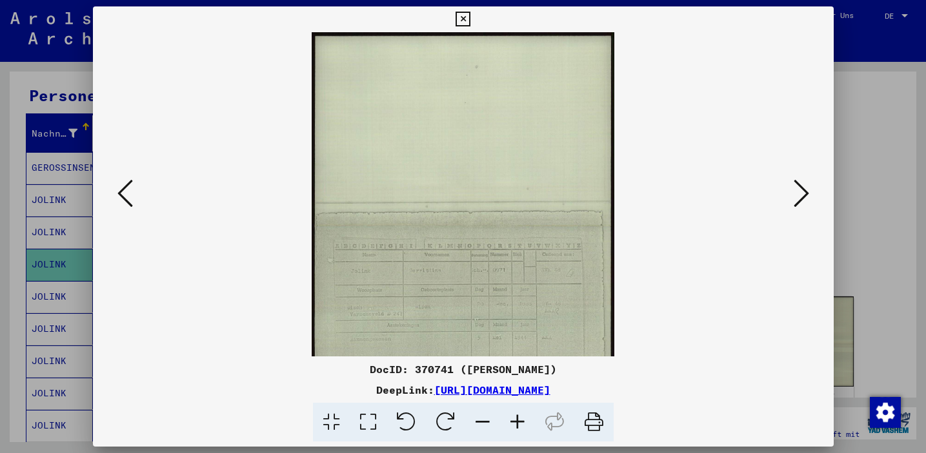
click at [515, 416] on icon at bounding box center [517, 422] width 35 height 39
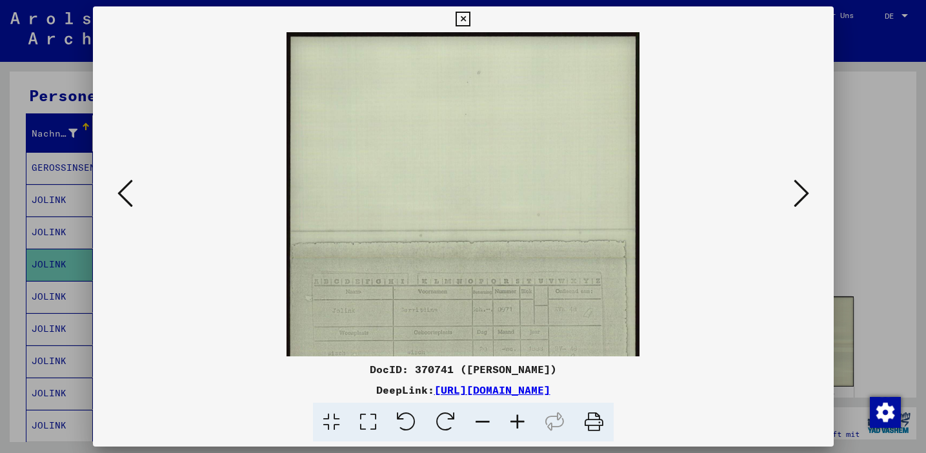
click at [515, 416] on icon at bounding box center [517, 422] width 35 height 39
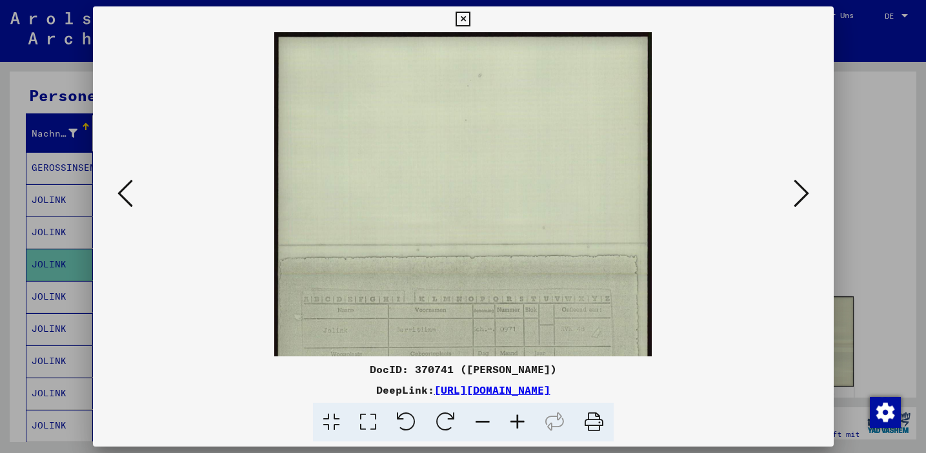
click at [515, 416] on icon at bounding box center [517, 422] width 35 height 39
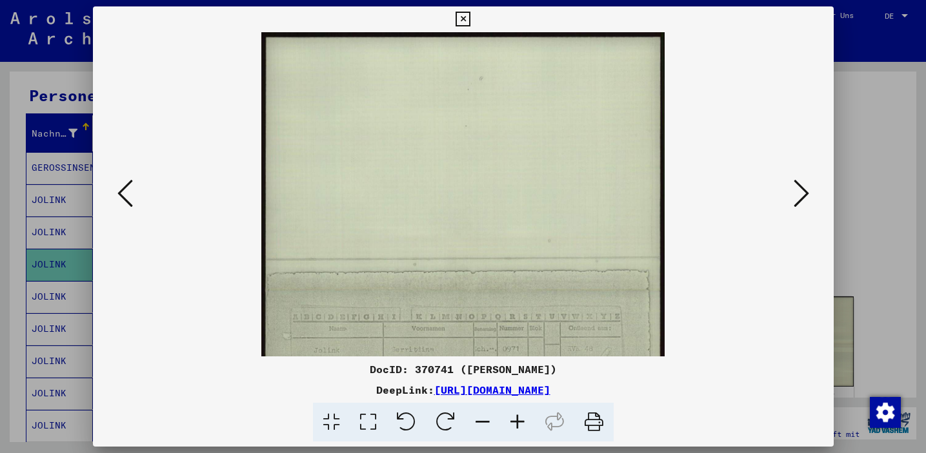
click at [515, 416] on icon at bounding box center [517, 422] width 35 height 39
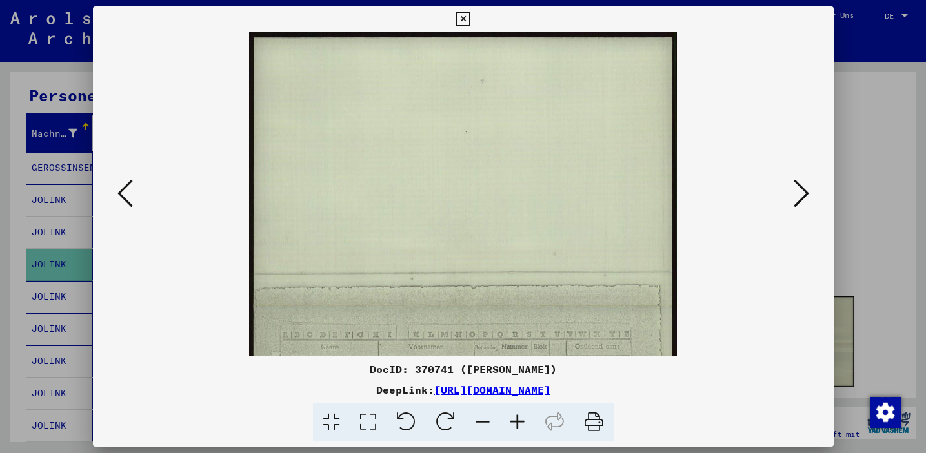
click at [515, 416] on icon at bounding box center [517, 422] width 35 height 39
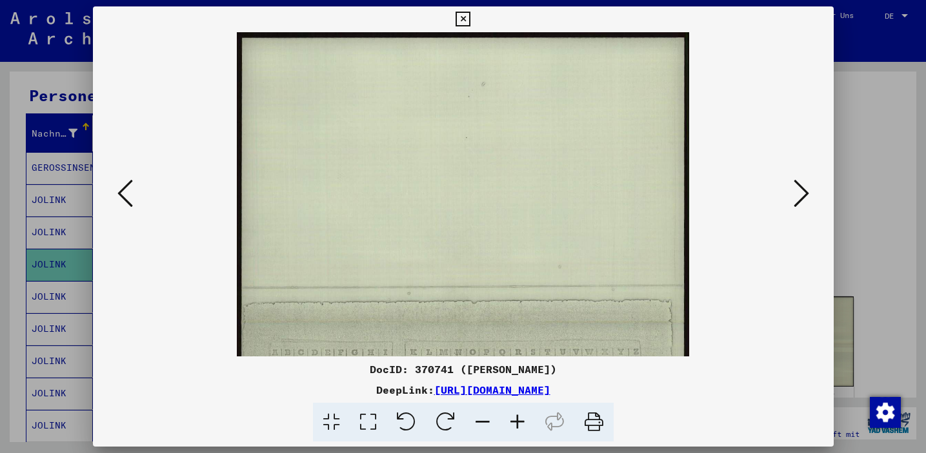
scroll to position [201, 0]
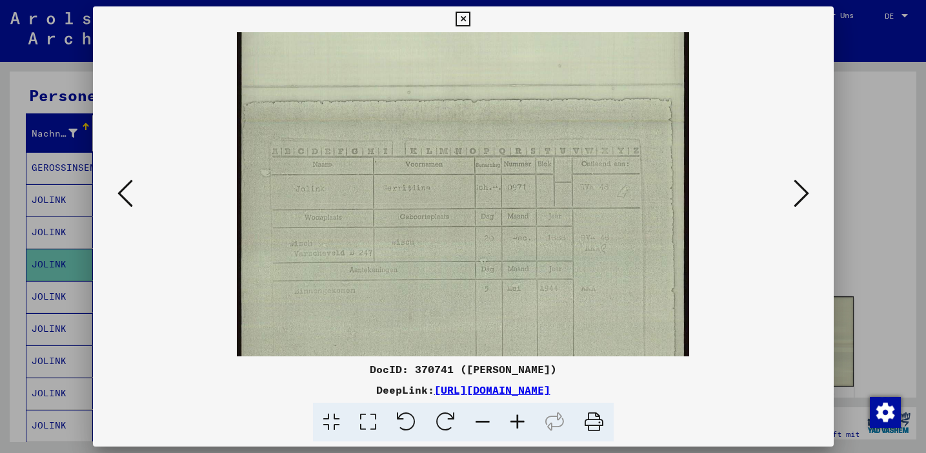
drag, startPoint x: 504, startPoint y: 300, endPoint x: 507, endPoint y: 99, distance: 201.3
click at [507, 99] on img at bounding box center [463, 122] width 453 height 582
click at [798, 195] on icon at bounding box center [800, 193] width 15 height 31
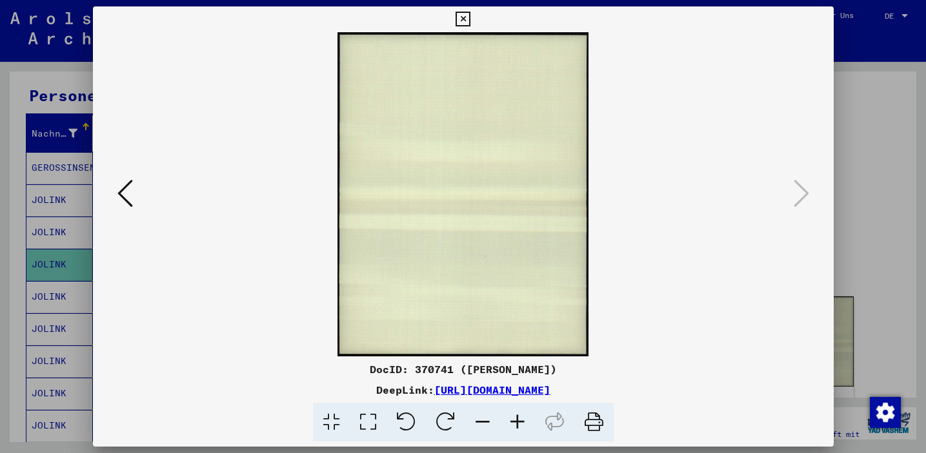
scroll to position [0, 0]
click at [464, 15] on icon at bounding box center [462, 19] width 15 height 15
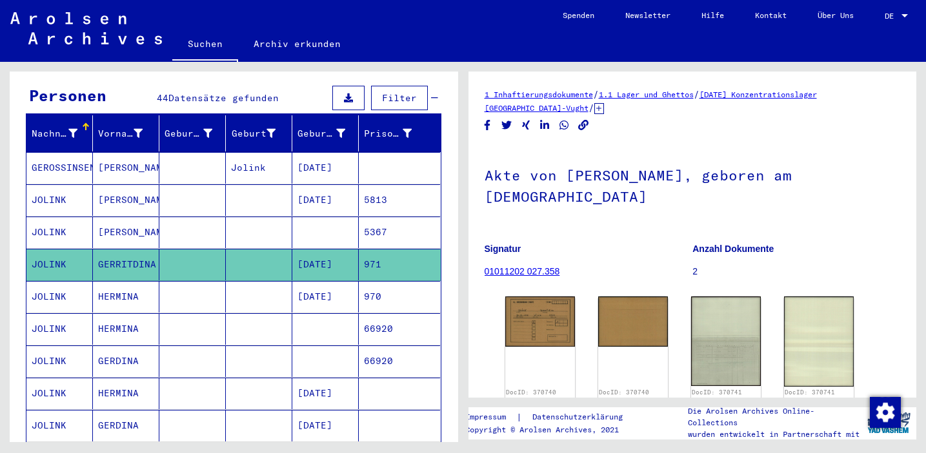
click at [325, 281] on mat-cell "[DATE]" at bounding box center [325, 297] width 66 height 32
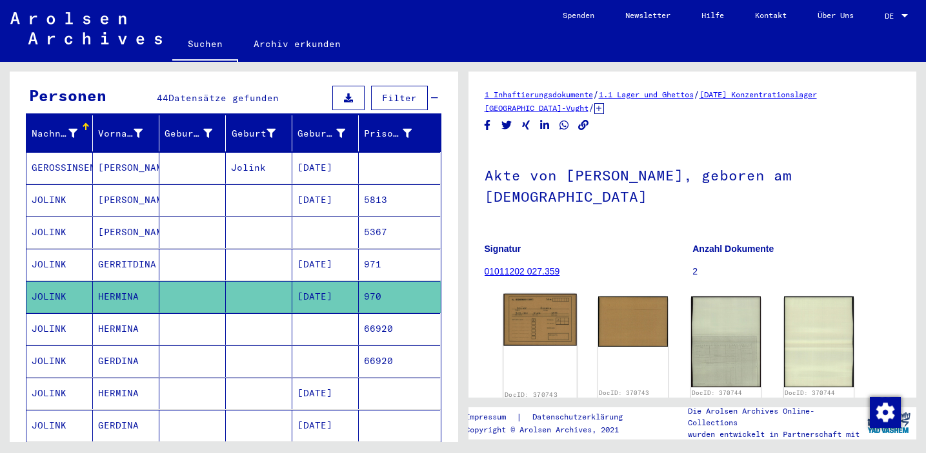
click at [544, 294] on img at bounding box center [540, 320] width 74 height 52
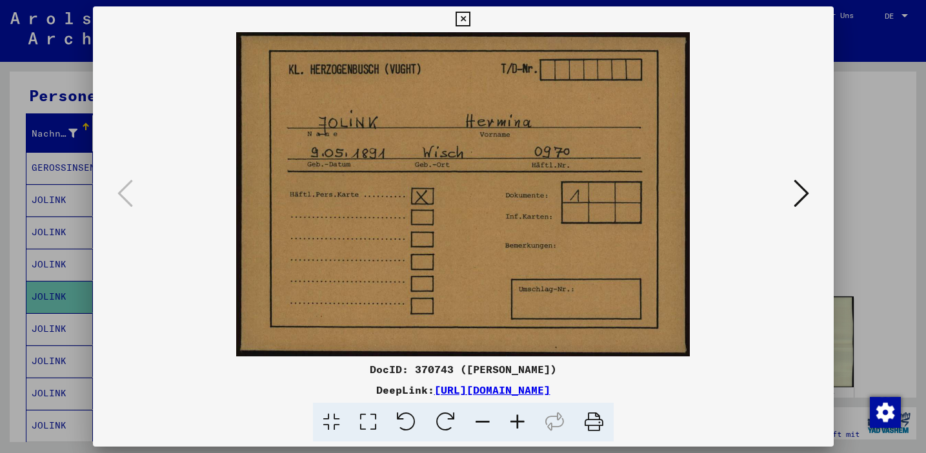
click at [801, 193] on icon at bounding box center [800, 193] width 15 height 31
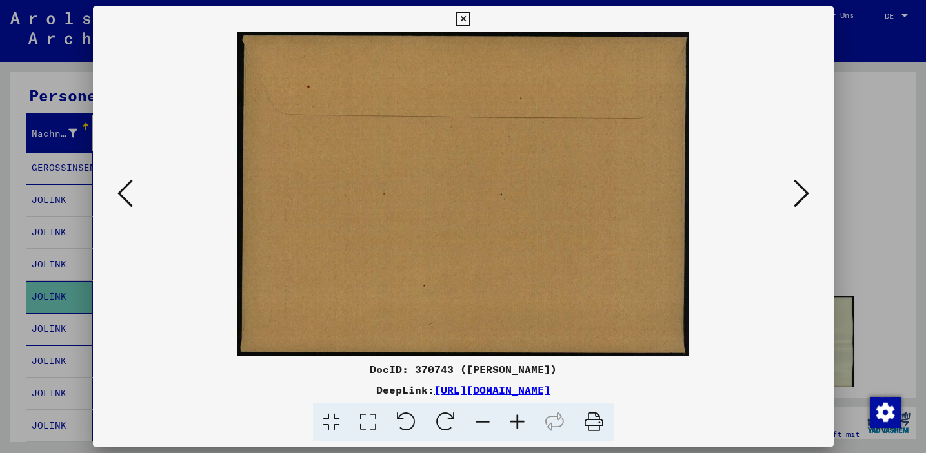
click at [801, 193] on icon at bounding box center [800, 193] width 15 height 31
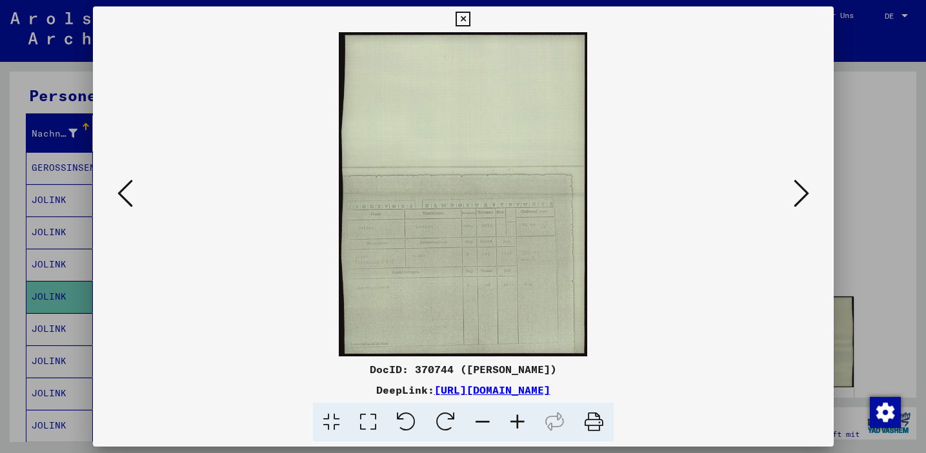
click at [517, 419] on icon at bounding box center [517, 422] width 35 height 39
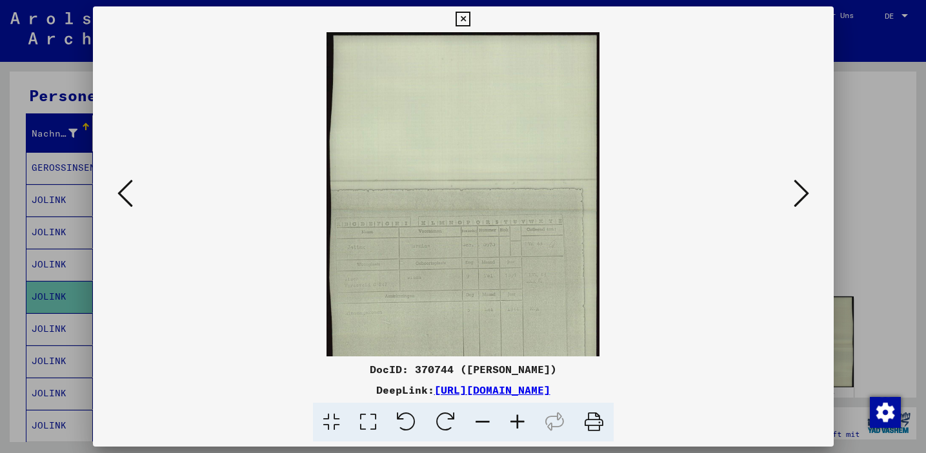
click at [517, 419] on icon at bounding box center [517, 422] width 35 height 39
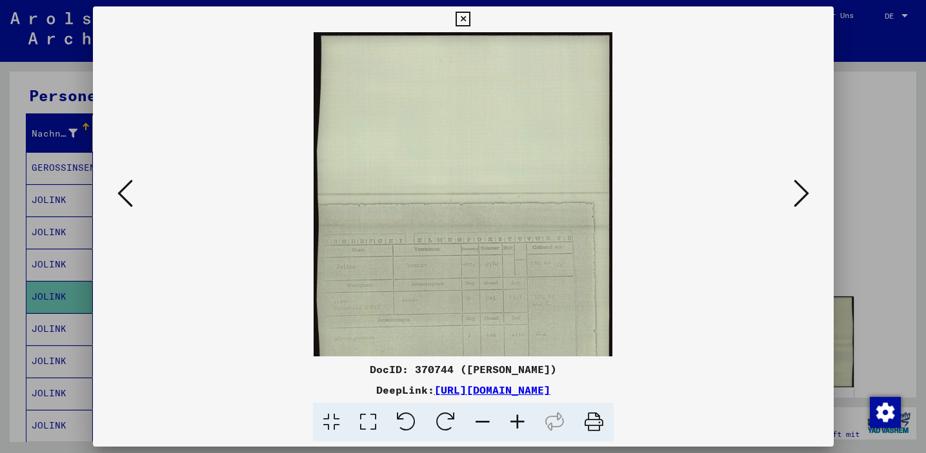
click at [517, 419] on icon at bounding box center [517, 422] width 35 height 39
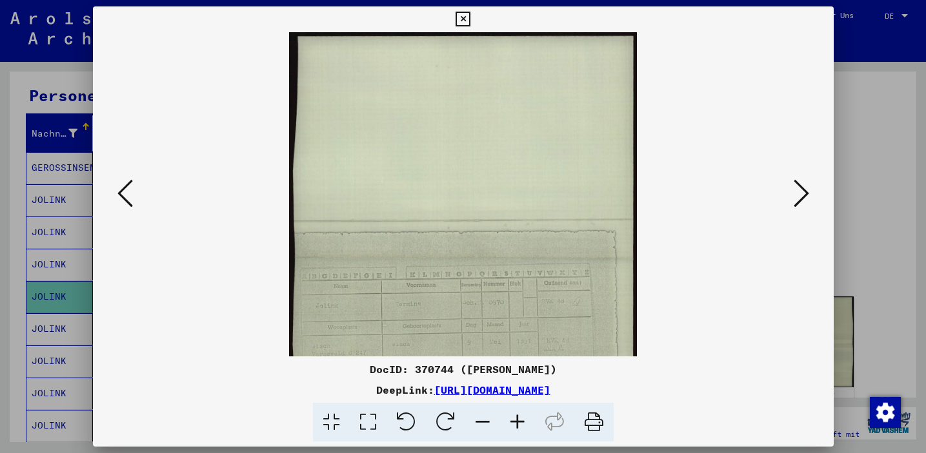
click at [517, 419] on icon at bounding box center [517, 422] width 35 height 39
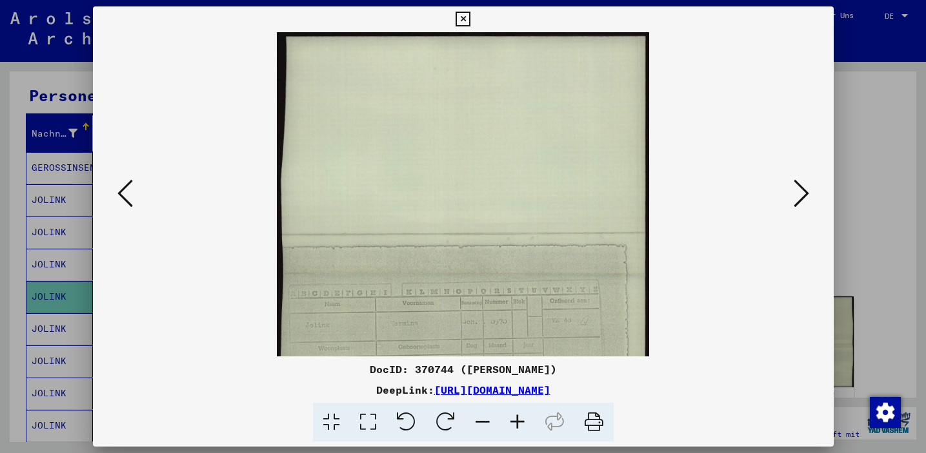
click at [517, 419] on icon at bounding box center [517, 422] width 35 height 39
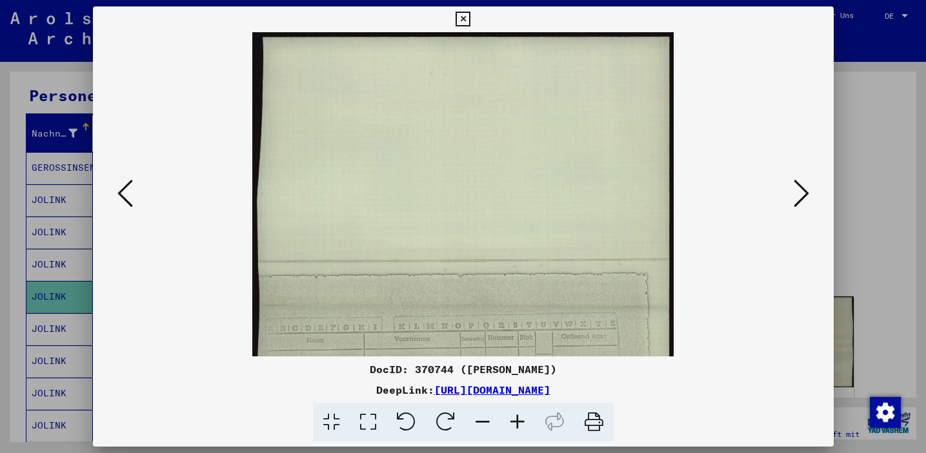
click at [517, 419] on icon at bounding box center [517, 422] width 35 height 39
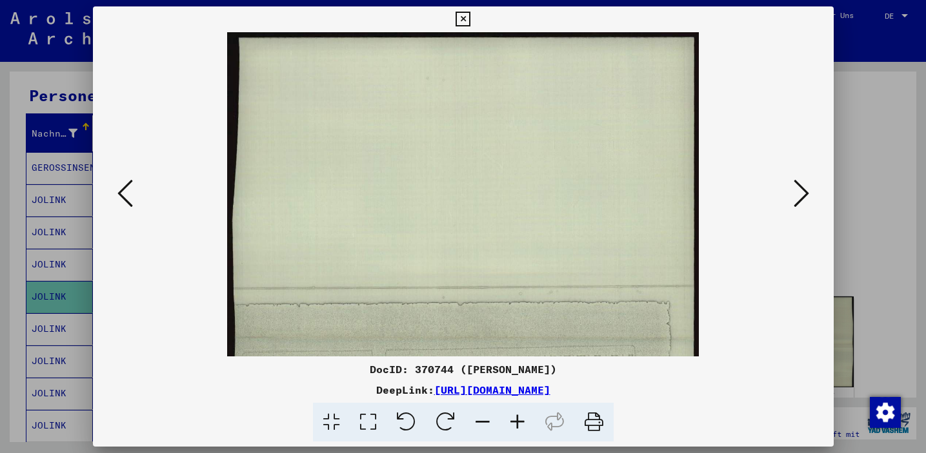
click at [517, 419] on icon at bounding box center [517, 422] width 35 height 39
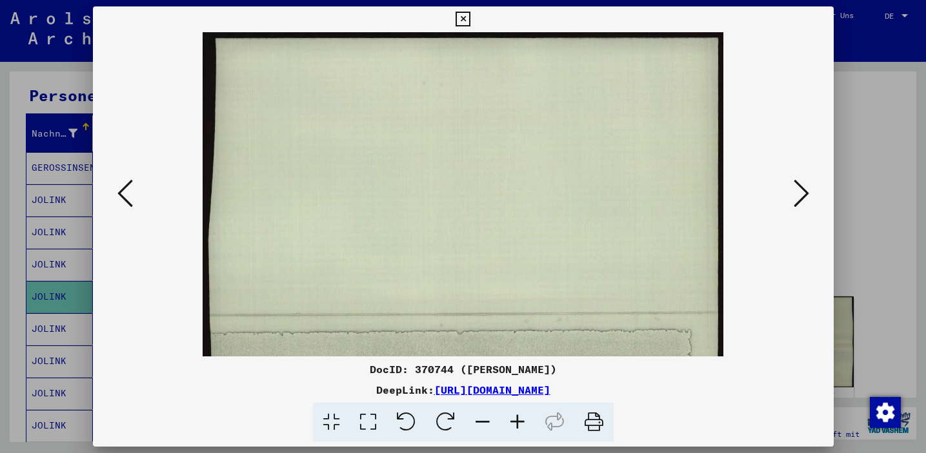
click at [517, 419] on icon at bounding box center [517, 422] width 35 height 39
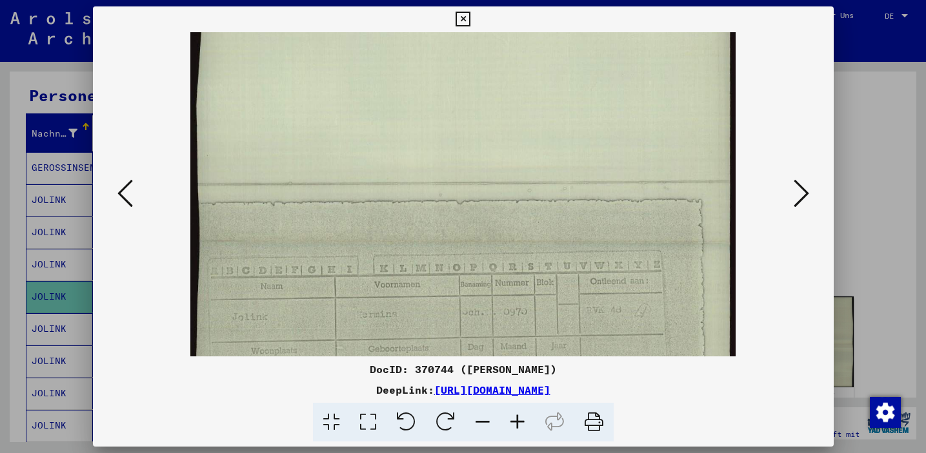
scroll to position [266, 0]
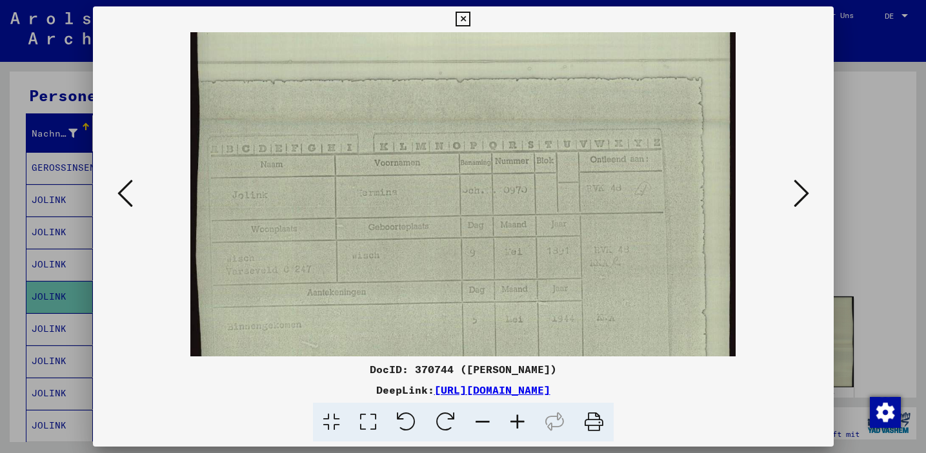
drag, startPoint x: 518, startPoint y: 310, endPoint x: 530, endPoint y: 44, distance: 266.7
click at [530, 44] on img at bounding box center [463, 121] width 546 height 711
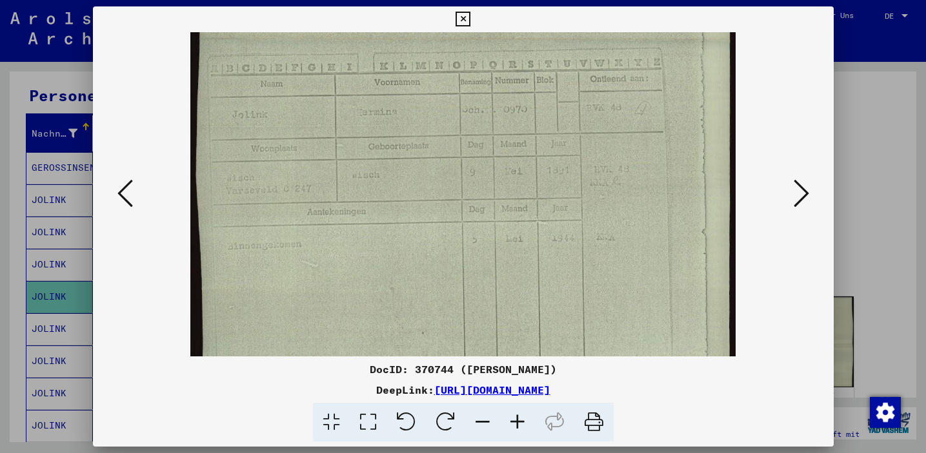
drag, startPoint x: 522, startPoint y: 215, endPoint x: 526, endPoint y: 135, distance: 80.1
click at [526, 135] on img at bounding box center [463, 40] width 546 height 711
click at [462, 17] on icon at bounding box center [462, 19] width 15 height 15
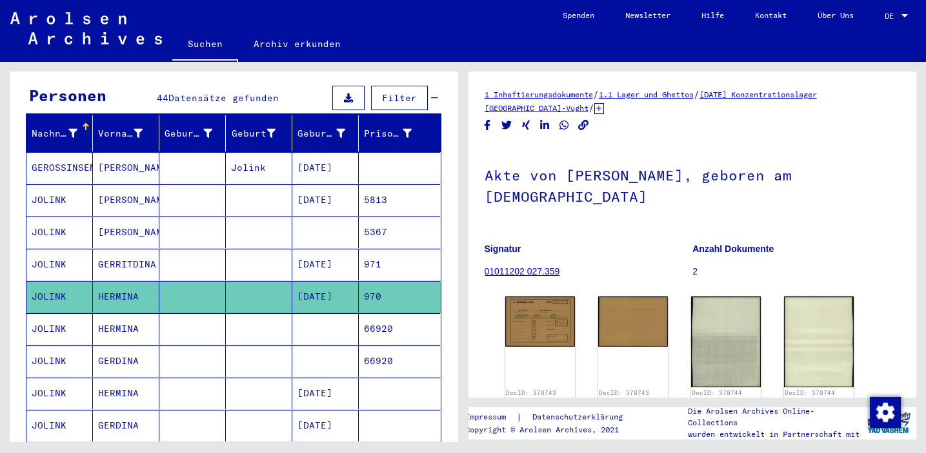
click at [324, 316] on mat-cell at bounding box center [325, 329] width 66 height 32
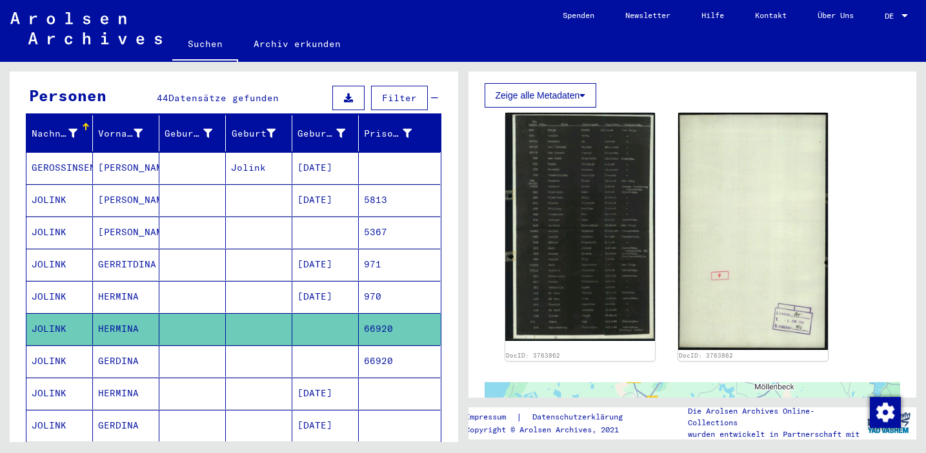
scroll to position [377, 0]
click at [334, 346] on mat-cell at bounding box center [325, 362] width 66 height 32
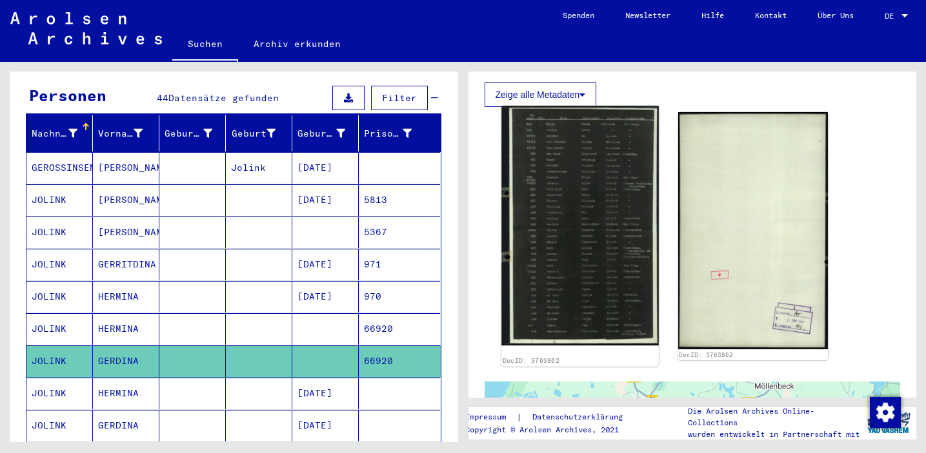
scroll to position [450, 0]
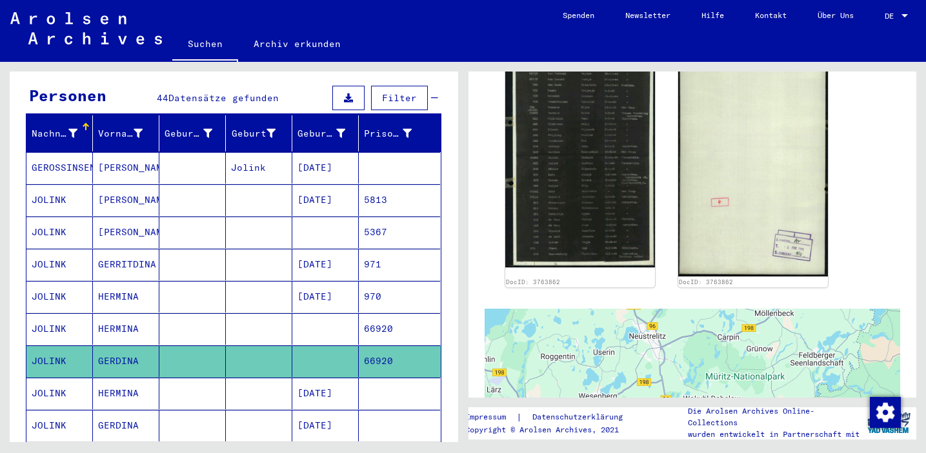
click at [321, 378] on mat-cell "[DATE]" at bounding box center [325, 394] width 66 height 32
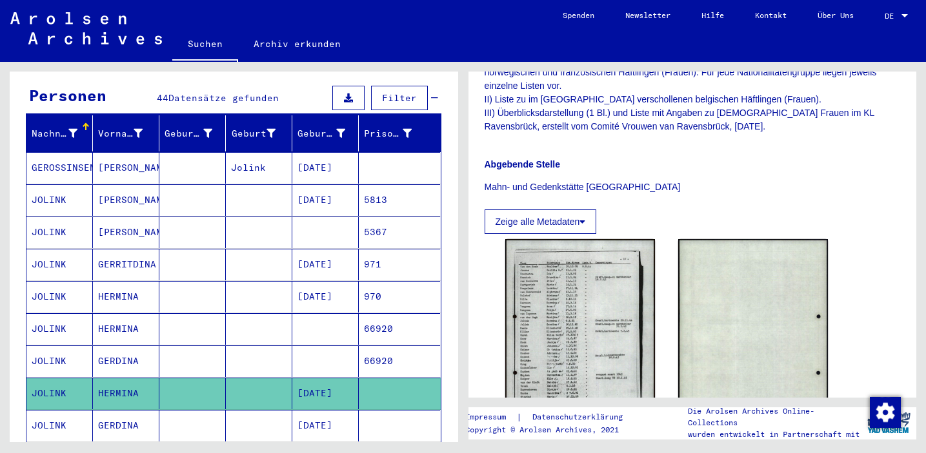
scroll to position [443, 0]
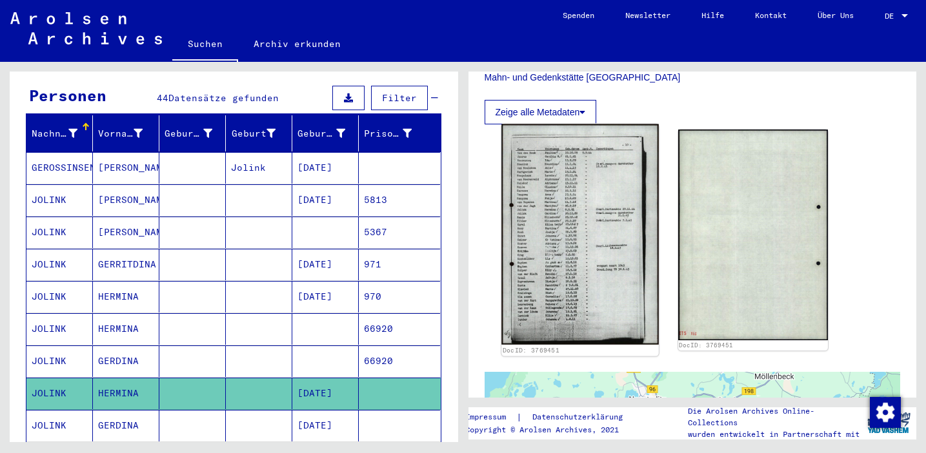
click at [572, 250] on img at bounding box center [579, 234] width 157 height 221
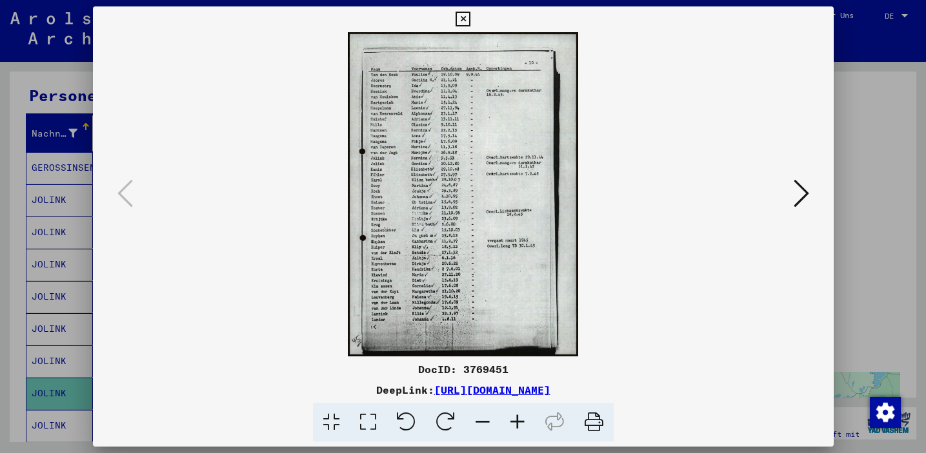
click at [515, 422] on icon at bounding box center [517, 422] width 35 height 39
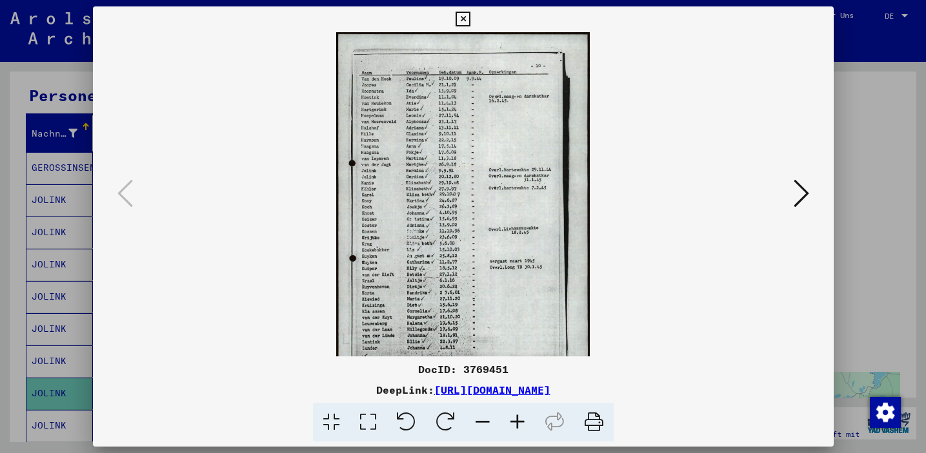
click at [515, 422] on icon at bounding box center [517, 422] width 35 height 39
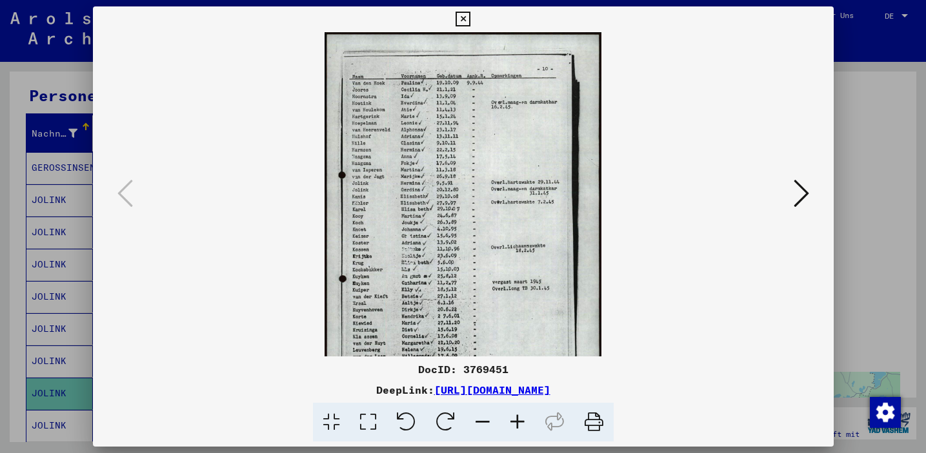
click at [515, 422] on icon at bounding box center [517, 422] width 35 height 39
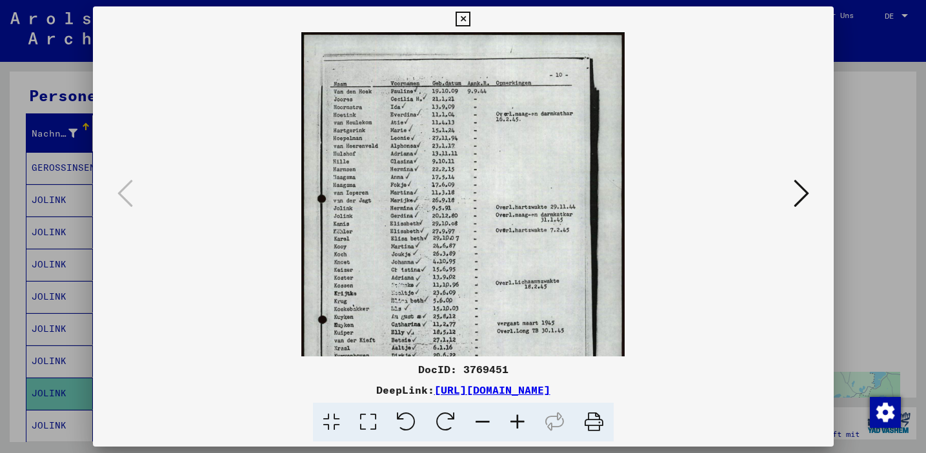
click at [515, 422] on icon at bounding box center [517, 422] width 35 height 39
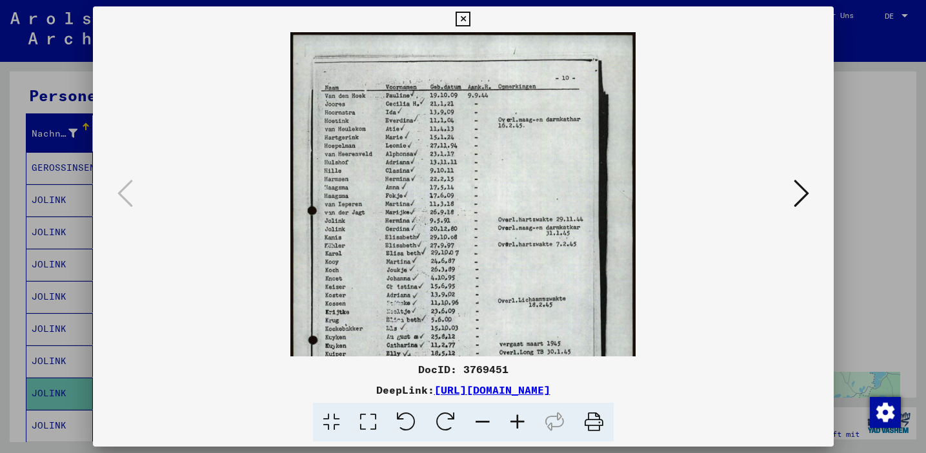
click at [515, 422] on icon at bounding box center [517, 422] width 35 height 39
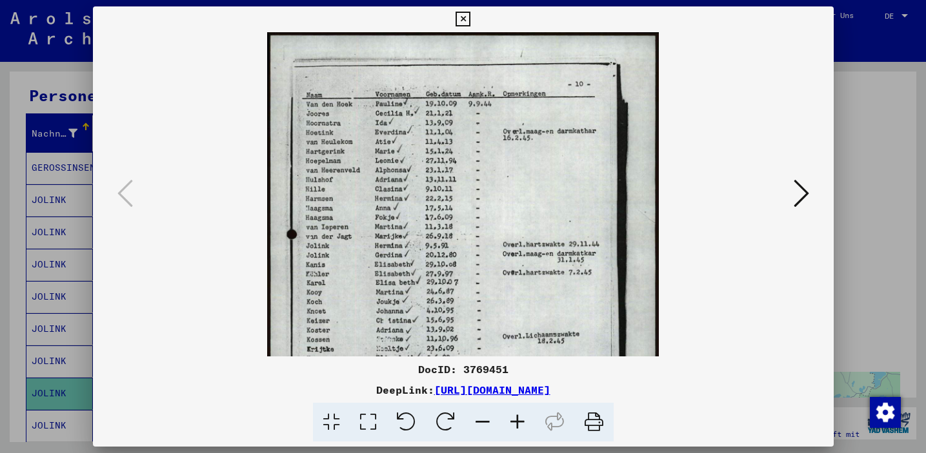
click at [515, 422] on icon at bounding box center [517, 422] width 35 height 39
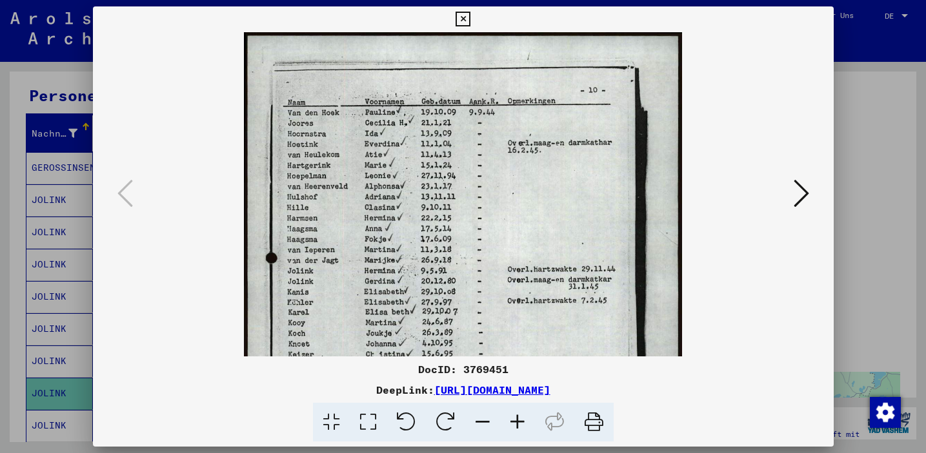
click at [515, 422] on icon at bounding box center [517, 422] width 35 height 39
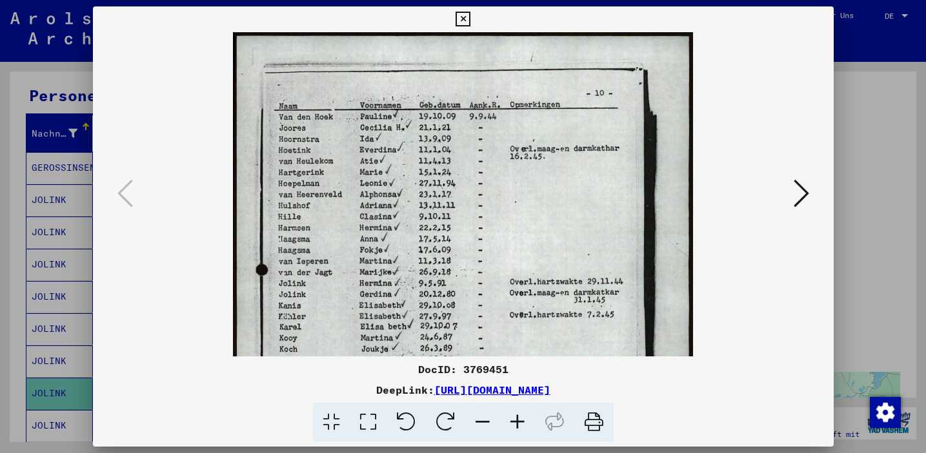
click at [515, 422] on icon at bounding box center [517, 422] width 35 height 39
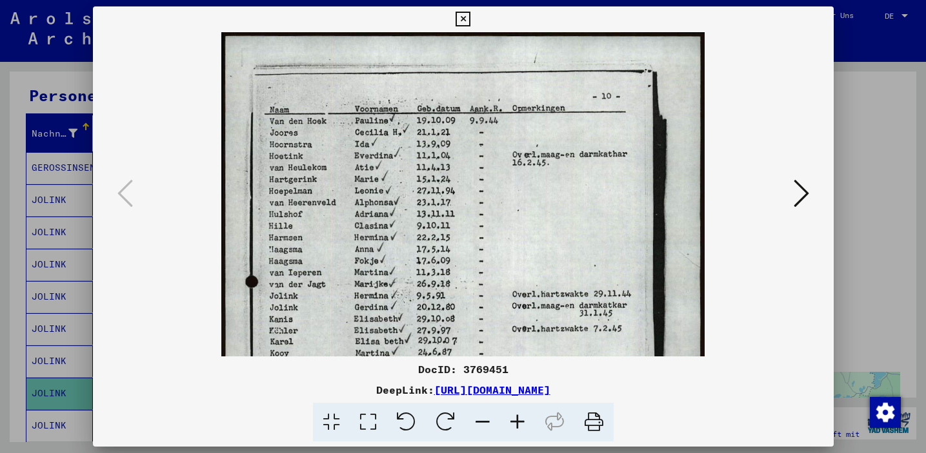
click at [515, 422] on icon at bounding box center [517, 422] width 35 height 39
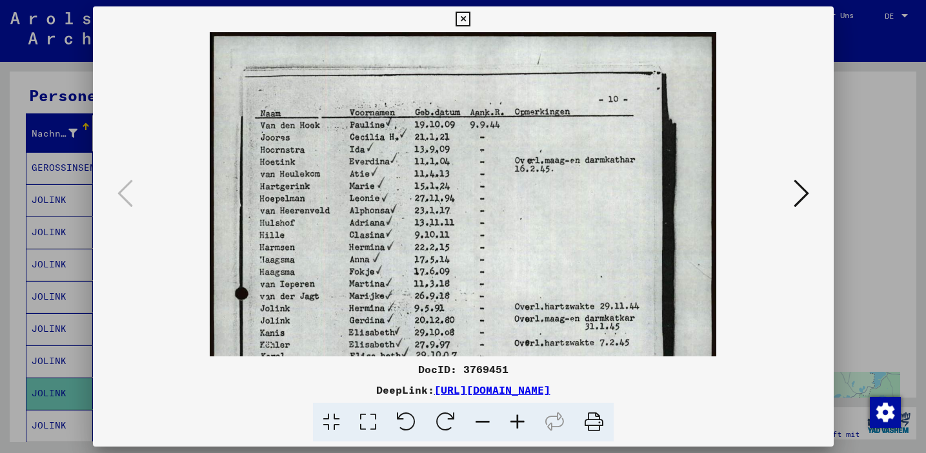
click at [515, 422] on icon at bounding box center [517, 422] width 35 height 39
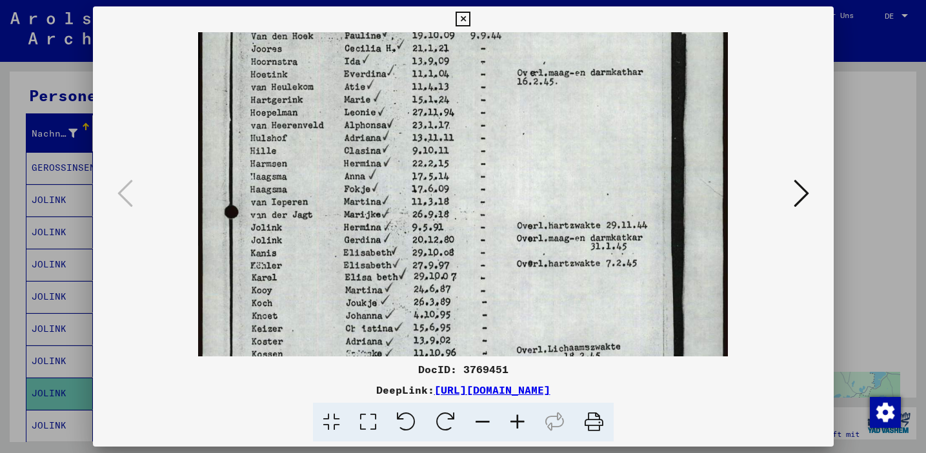
drag, startPoint x: 467, startPoint y: 346, endPoint x: 476, endPoint y: 253, distance: 92.7
click at [476, 253] on img at bounding box center [463, 311] width 530 height 744
click at [461, 21] on icon at bounding box center [462, 19] width 15 height 15
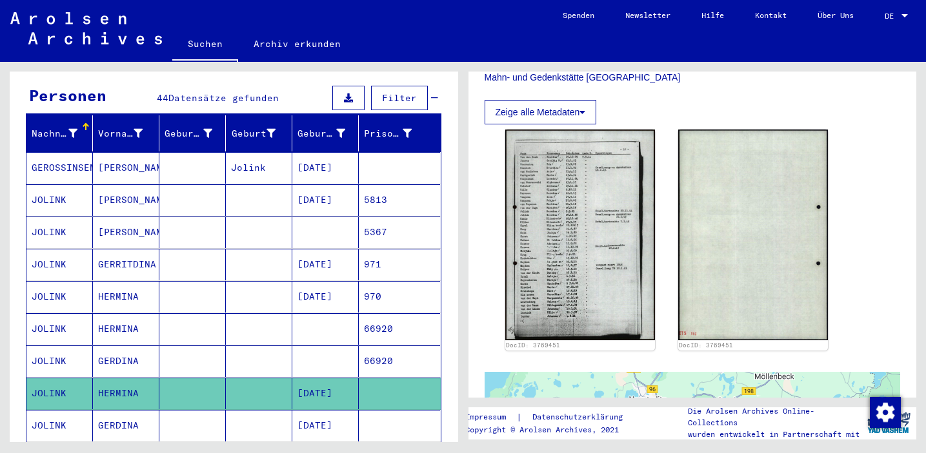
click at [339, 411] on mat-cell "[DATE]" at bounding box center [325, 426] width 66 height 32
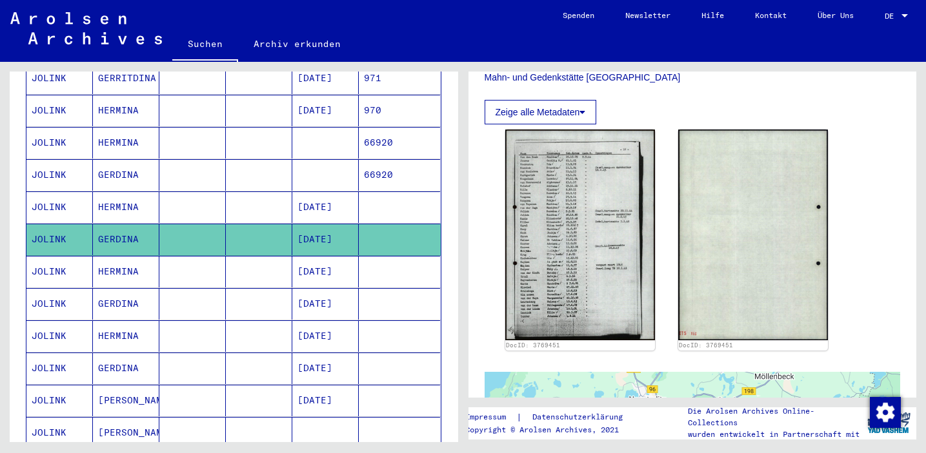
scroll to position [306, 0]
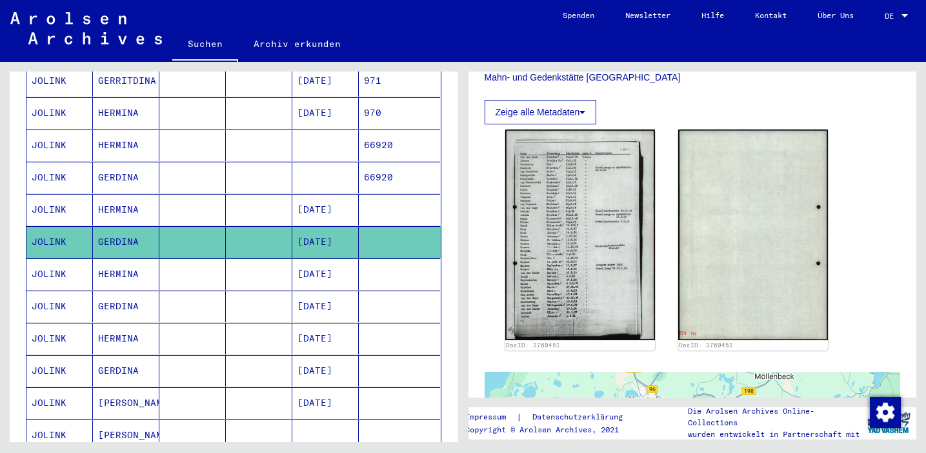
click at [332, 194] on mat-cell "[DATE]" at bounding box center [325, 210] width 66 height 32
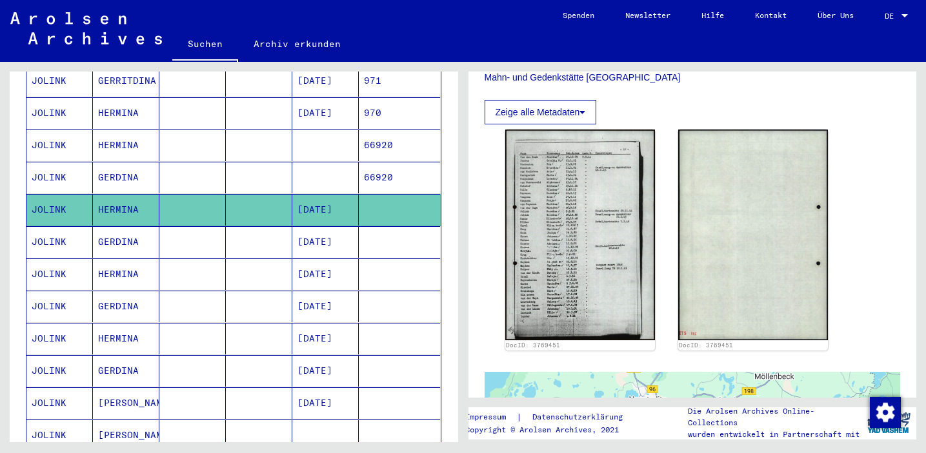
click at [342, 226] on mat-cell "[DATE]" at bounding box center [325, 242] width 66 height 32
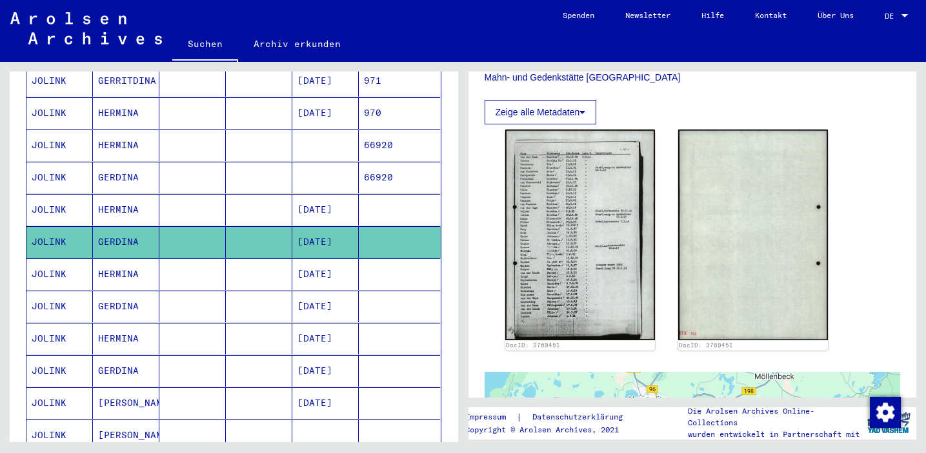
click at [334, 199] on mat-cell "[DATE]" at bounding box center [325, 210] width 66 height 32
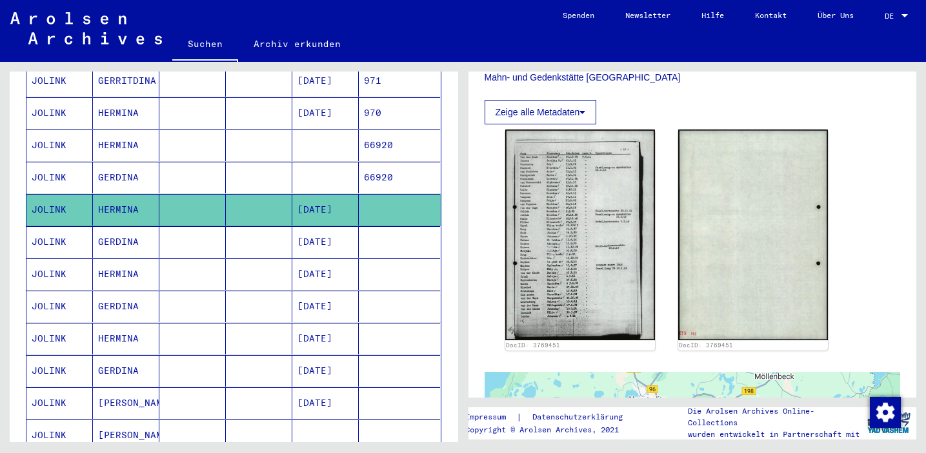
click at [337, 228] on mat-cell "[DATE]" at bounding box center [325, 242] width 66 height 32
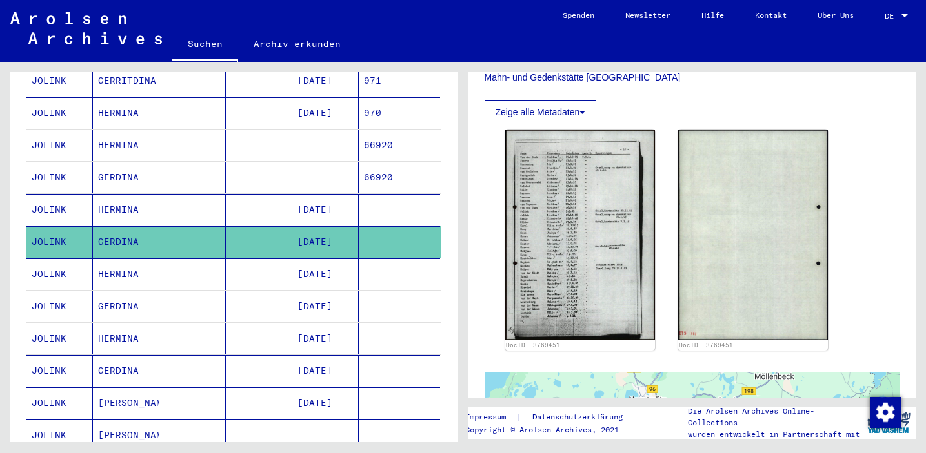
click at [338, 259] on mat-cell "[DATE]" at bounding box center [325, 275] width 66 height 32
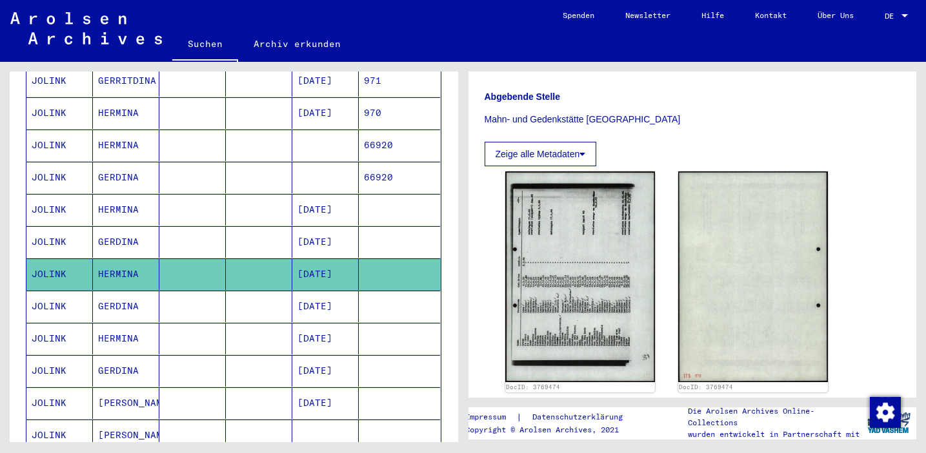
scroll to position [403, 0]
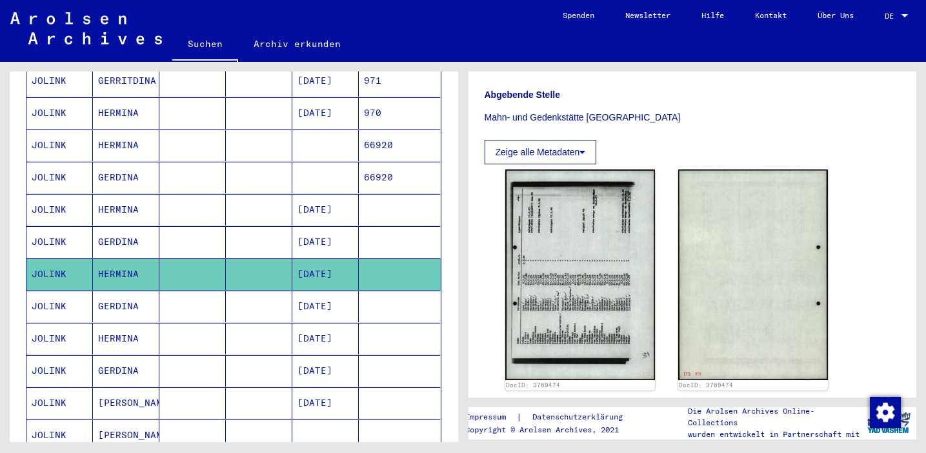
click at [582, 288] on img at bounding box center [580, 275] width 150 height 210
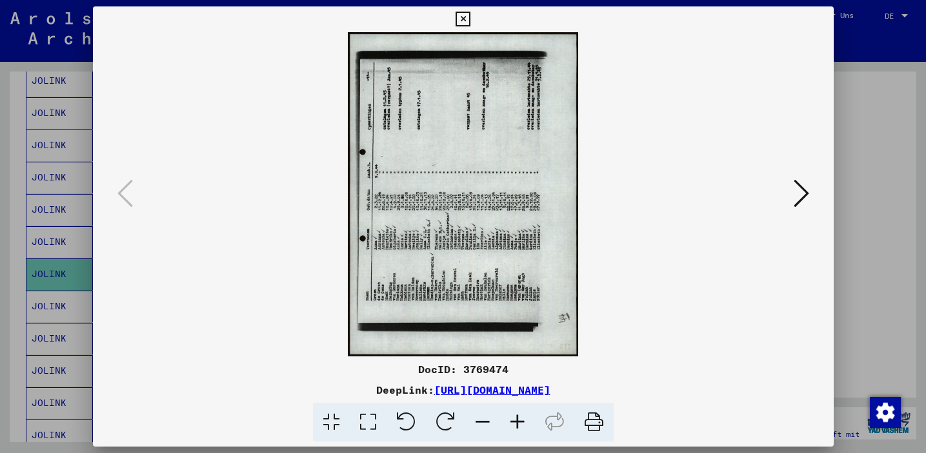
click at [442, 422] on icon at bounding box center [445, 422] width 39 height 39
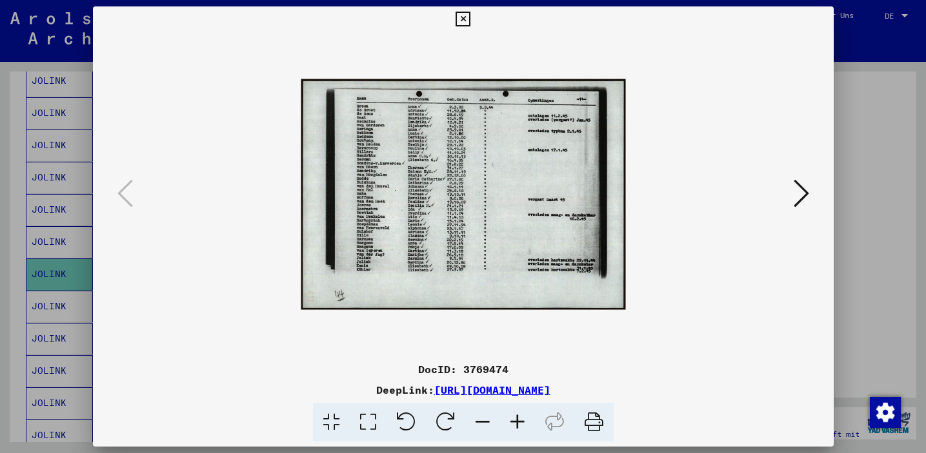
click at [519, 415] on icon at bounding box center [517, 422] width 35 height 39
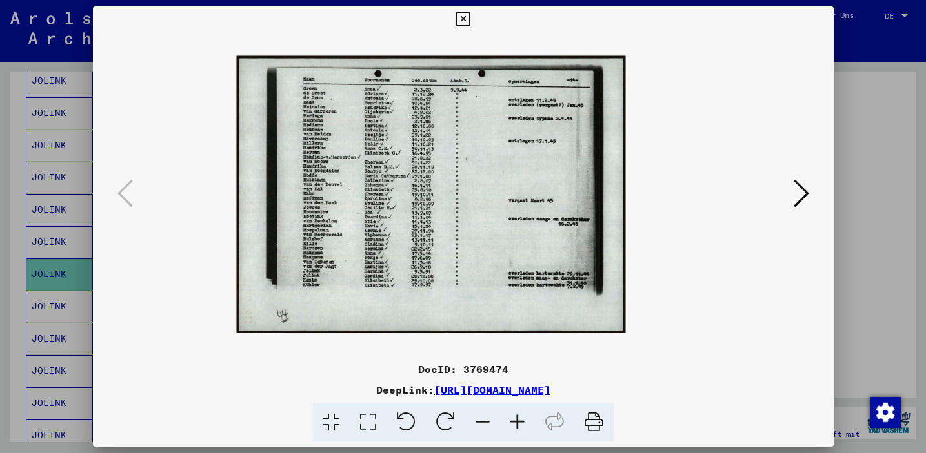
click at [519, 415] on icon at bounding box center [517, 422] width 35 height 39
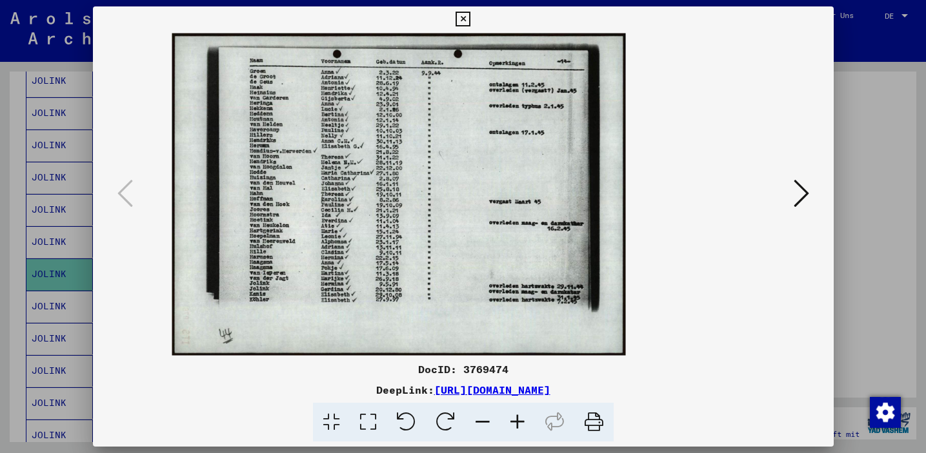
click at [519, 415] on icon at bounding box center [517, 422] width 35 height 39
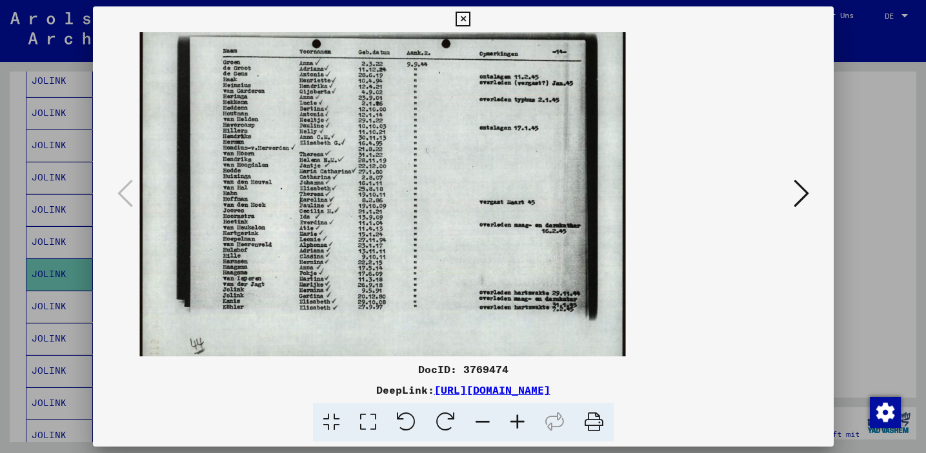
click at [519, 415] on icon at bounding box center [517, 422] width 35 height 39
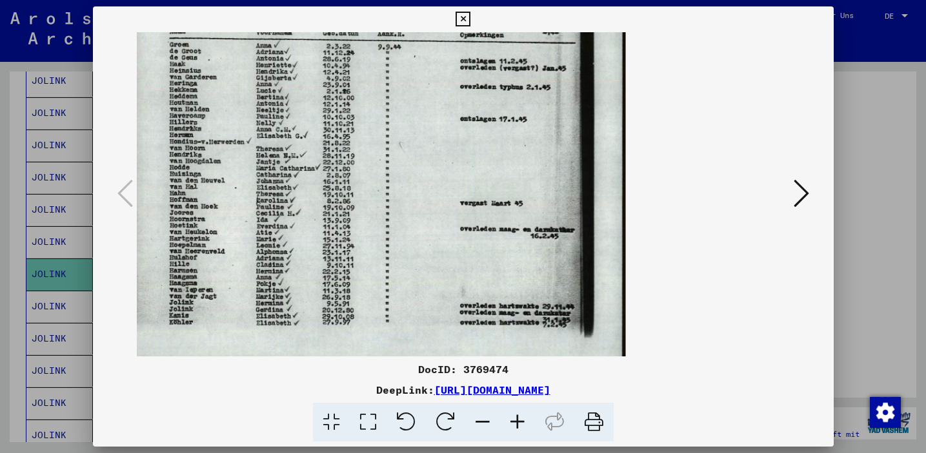
click at [519, 415] on icon at bounding box center [517, 422] width 35 height 39
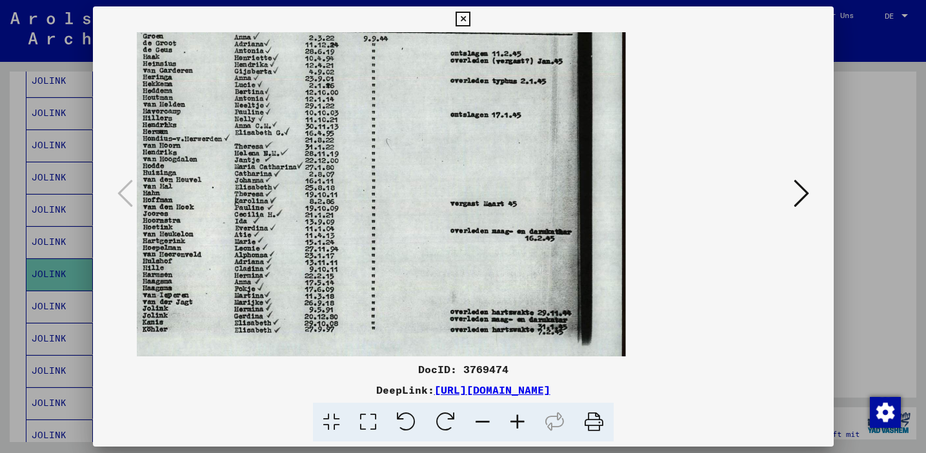
click at [519, 415] on icon at bounding box center [517, 422] width 35 height 39
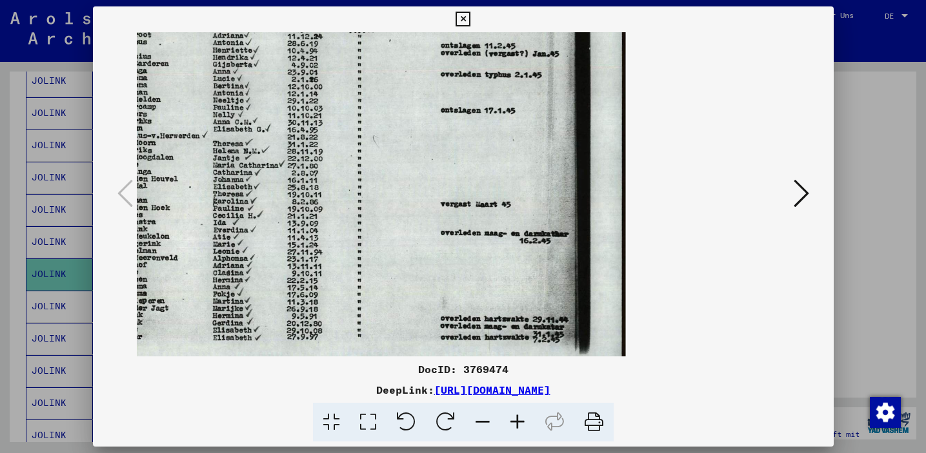
click at [519, 415] on icon at bounding box center [517, 422] width 35 height 39
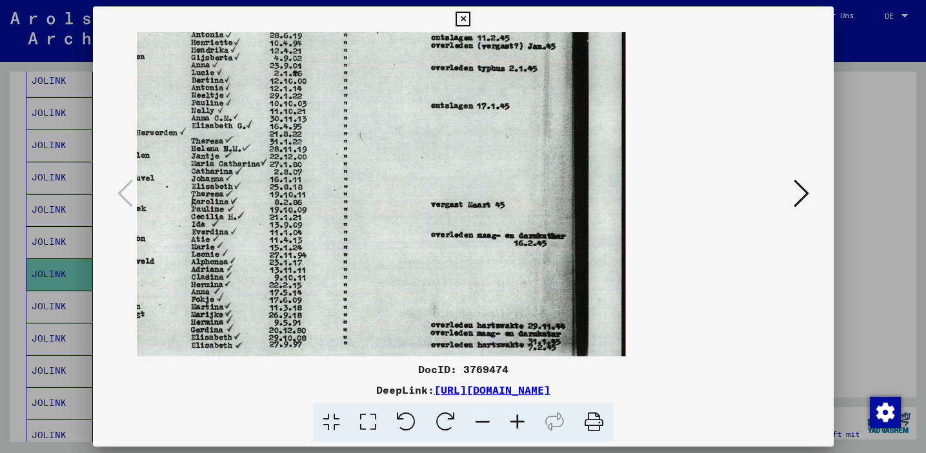
scroll to position [0, 0]
drag, startPoint x: 350, startPoint y: 273, endPoint x: 512, endPoint y: 281, distance: 162.1
click at [512, 281] on img at bounding box center [301, 194] width 647 height 461
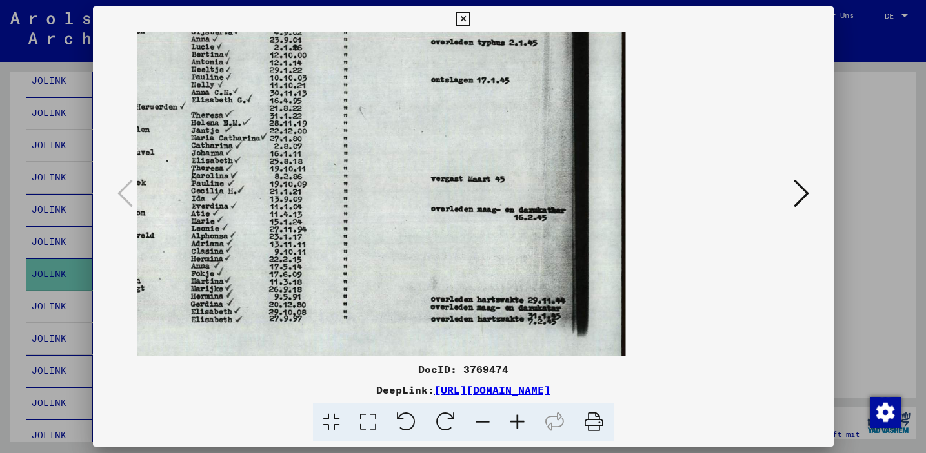
drag, startPoint x: 373, startPoint y: 270, endPoint x: 564, endPoint y: 244, distance: 193.3
click at [564, 244] on img at bounding box center [301, 168] width 647 height 461
click at [461, 18] on icon at bounding box center [462, 19] width 15 height 15
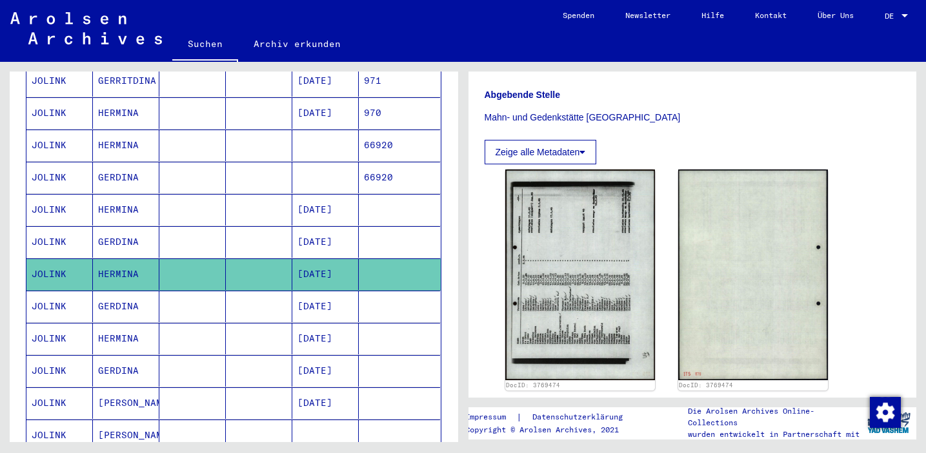
click at [337, 295] on mat-cell "[DATE]" at bounding box center [325, 307] width 66 height 32
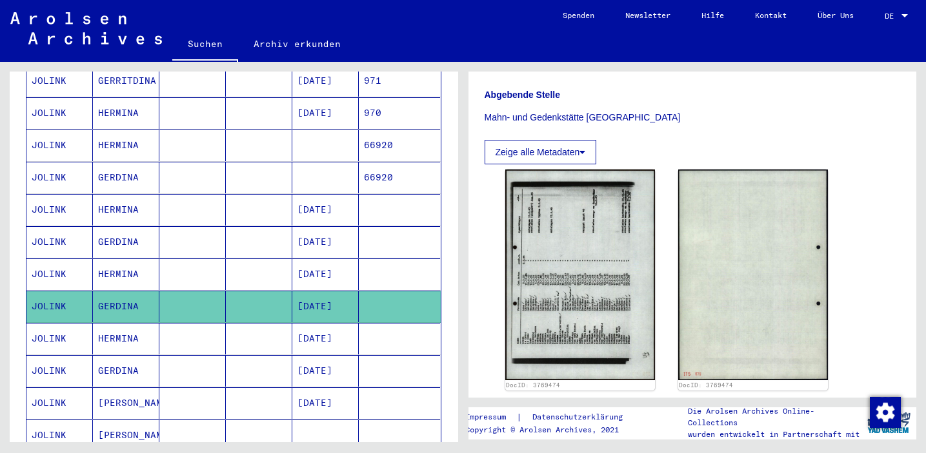
click at [340, 324] on mat-cell "[DATE]" at bounding box center [325, 339] width 66 height 32
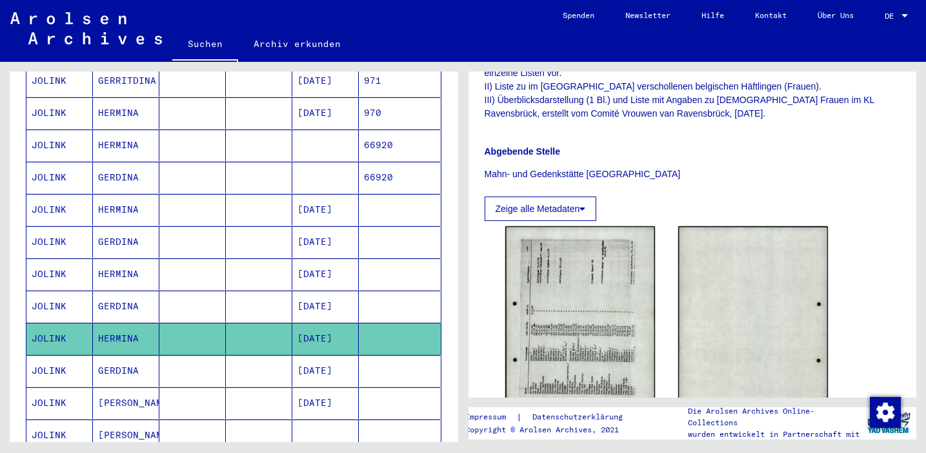
scroll to position [349, 0]
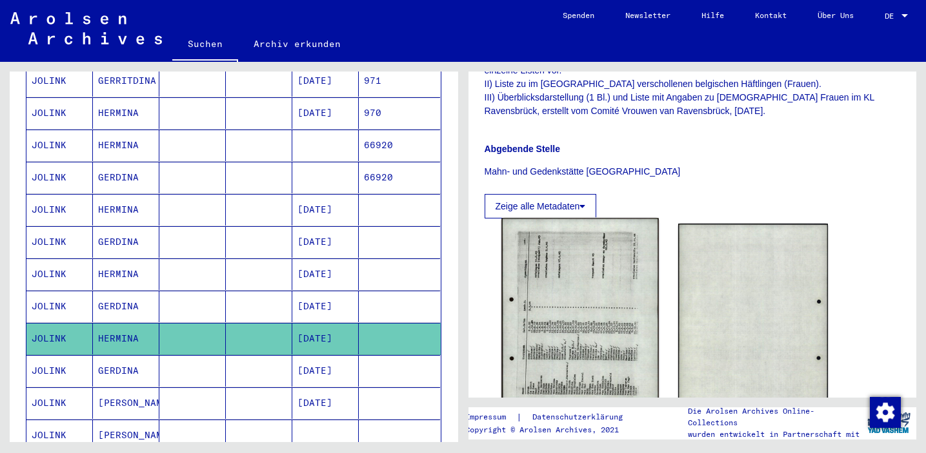
click at [591, 335] on img at bounding box center [579, 329] width 157 height 221
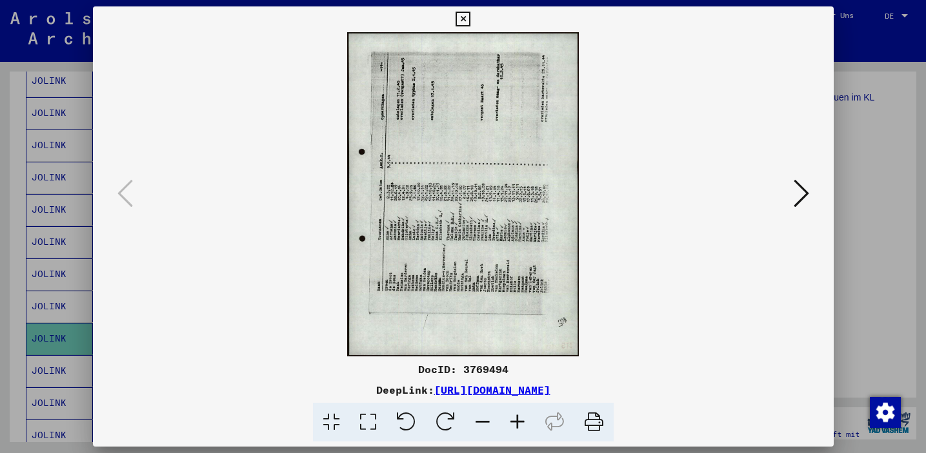
click at [441, 417] on icon at bounding box center [445, 422] width 39 height 39
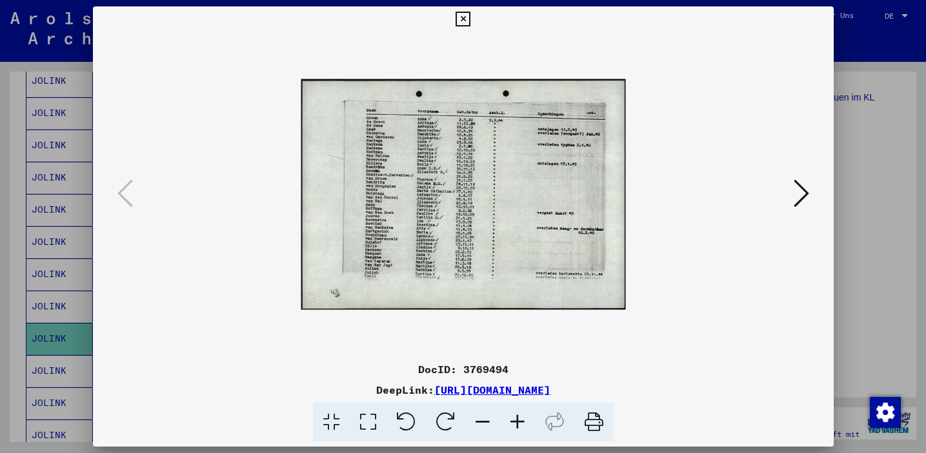
click at [513, 419] on icon at bounding box center [517, 422] width 35 height 39
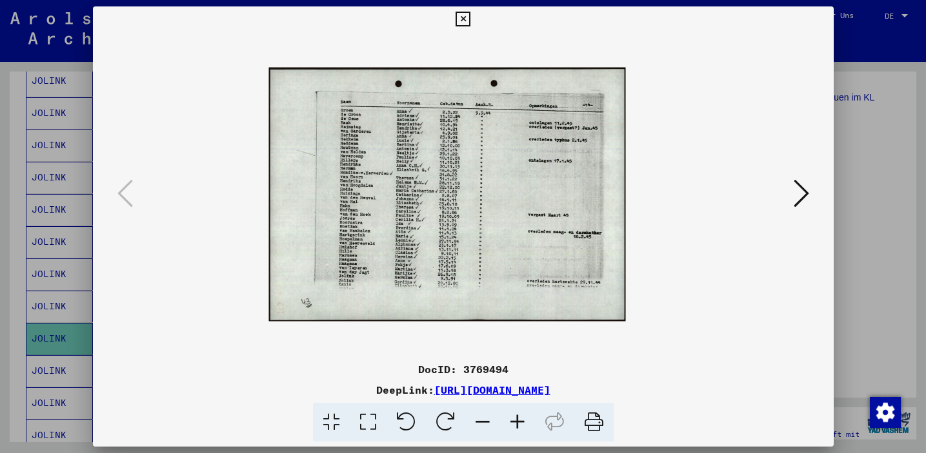
click at [513, 419] on icon at bounding box center [517, 422] width 35 height 39
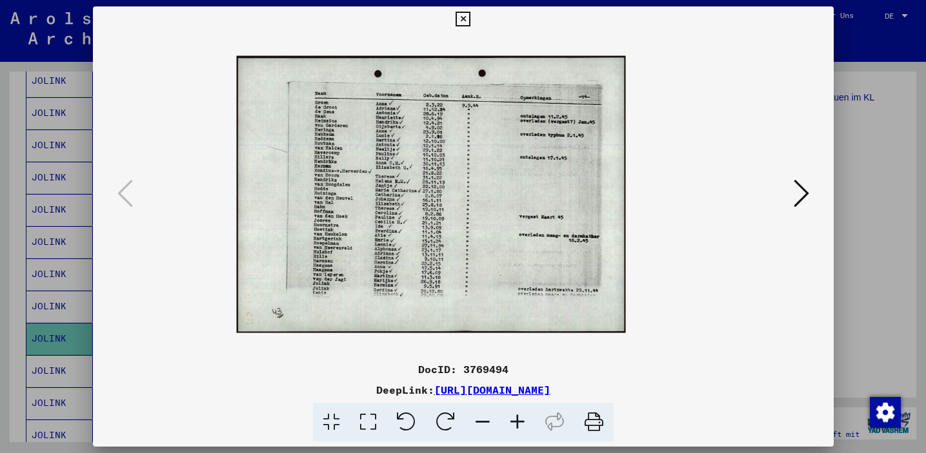
click at [513, 419] on icon at bounding box center [517, 422] width 35 height 39
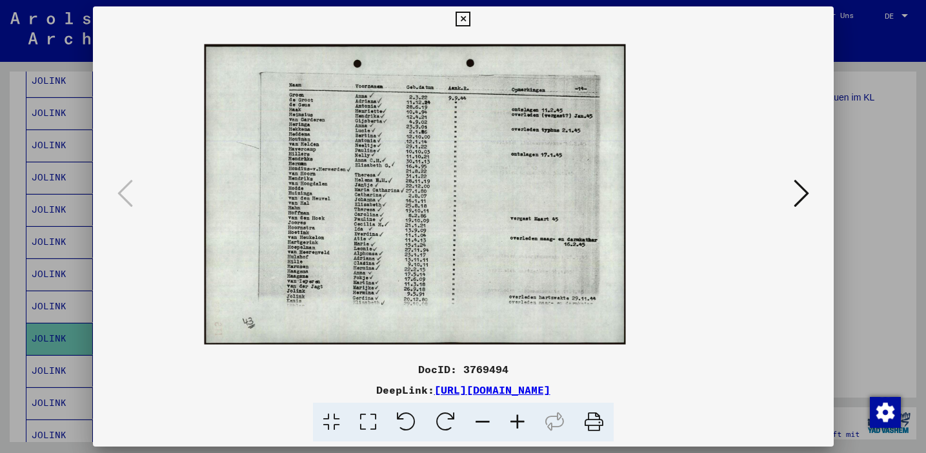
click at [513, 419] on icon at bounding box center [517, 422] width 35 height 39
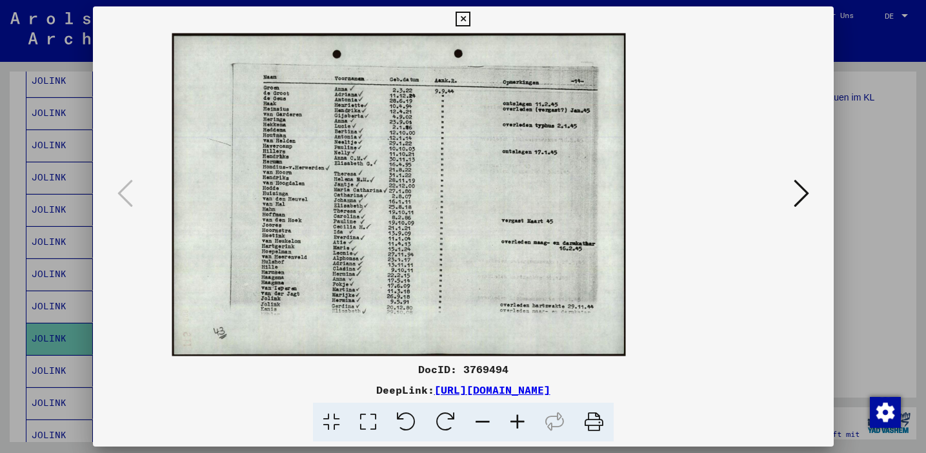
click at [517, 413] on icon at bounding box center [517, 422] width 35 height 39
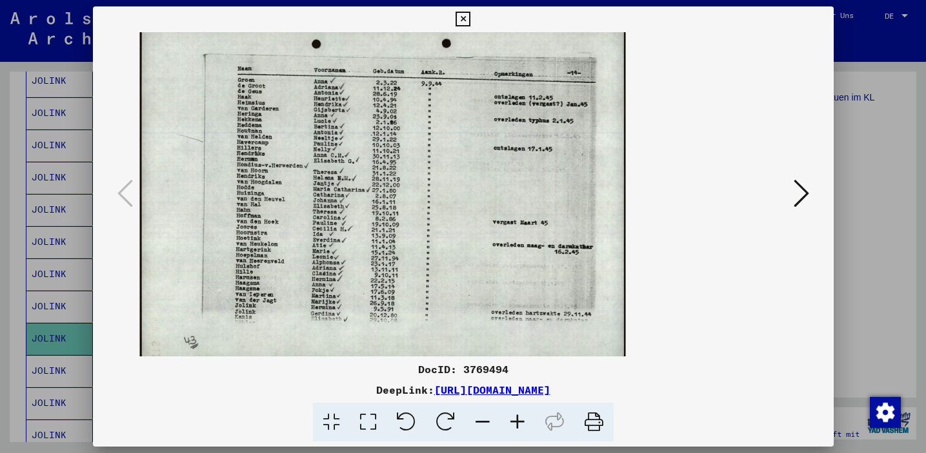
click at [517, 413] on icon at bounding box center [517, 422] width 35 height 39
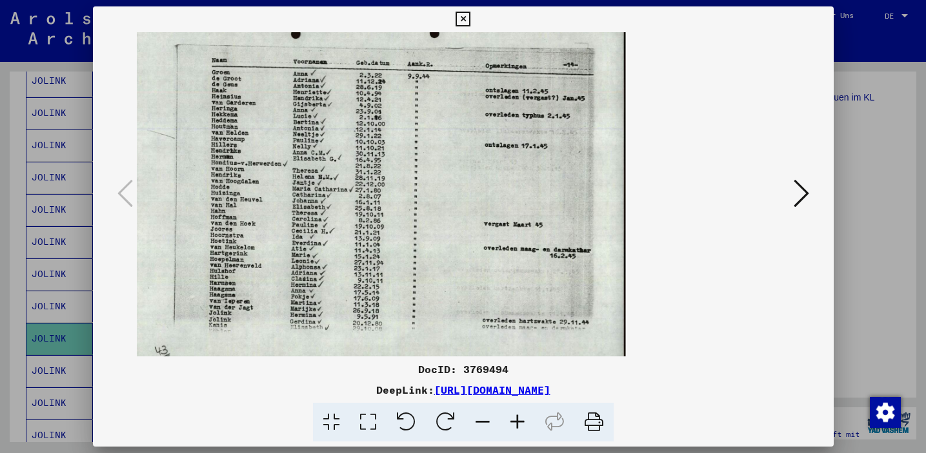
click at [517, 413] on icon at bounding box center [517, 422] width 35 height 39
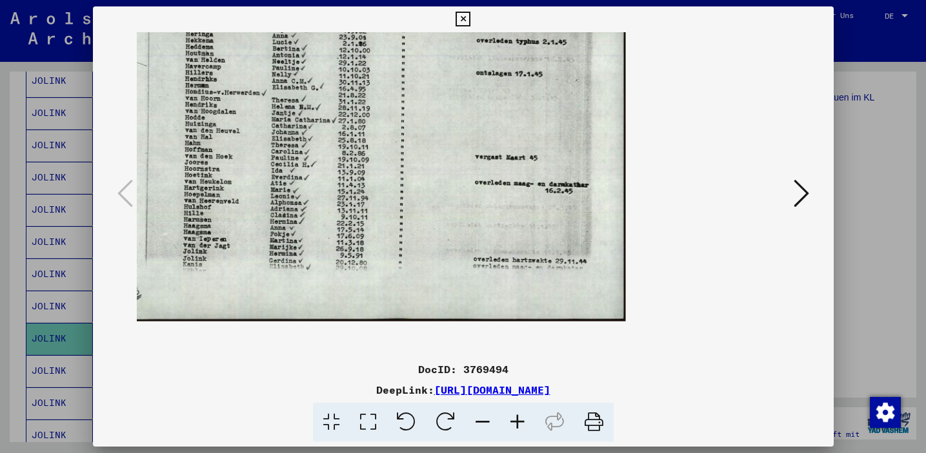
scroll to position [68, 0]
drag, startPoint x: 426, startPoint y: 301, endPoint x: 433, endPoint y: 233, distance: 68.8
click at [433, 233] on img at bounding box center [350, 126] width 550 height 392
click at [464, 14] on icon at bounding box center [462, 19] width 15 height 15
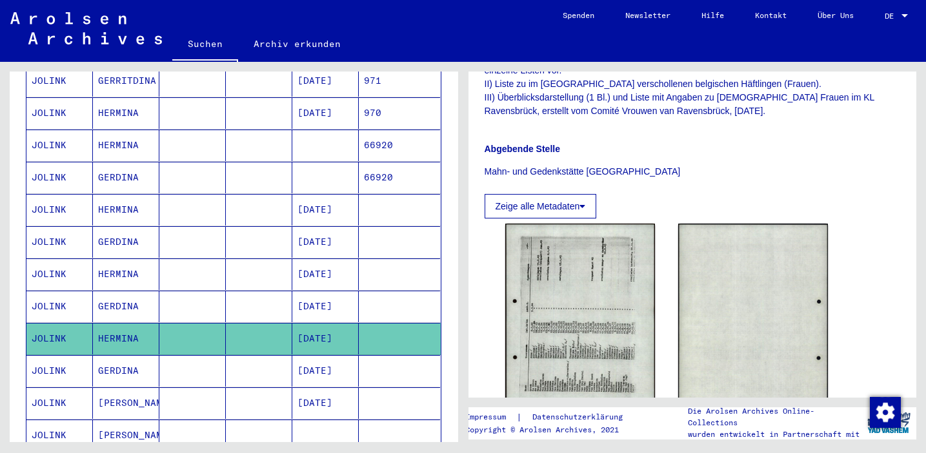
click at [316, 355] on mat-cell "[DATE]" at bounding box center [325, 371] width 66 height 32
